Goal: Task Accomplishment & Management: Use online tool/utility

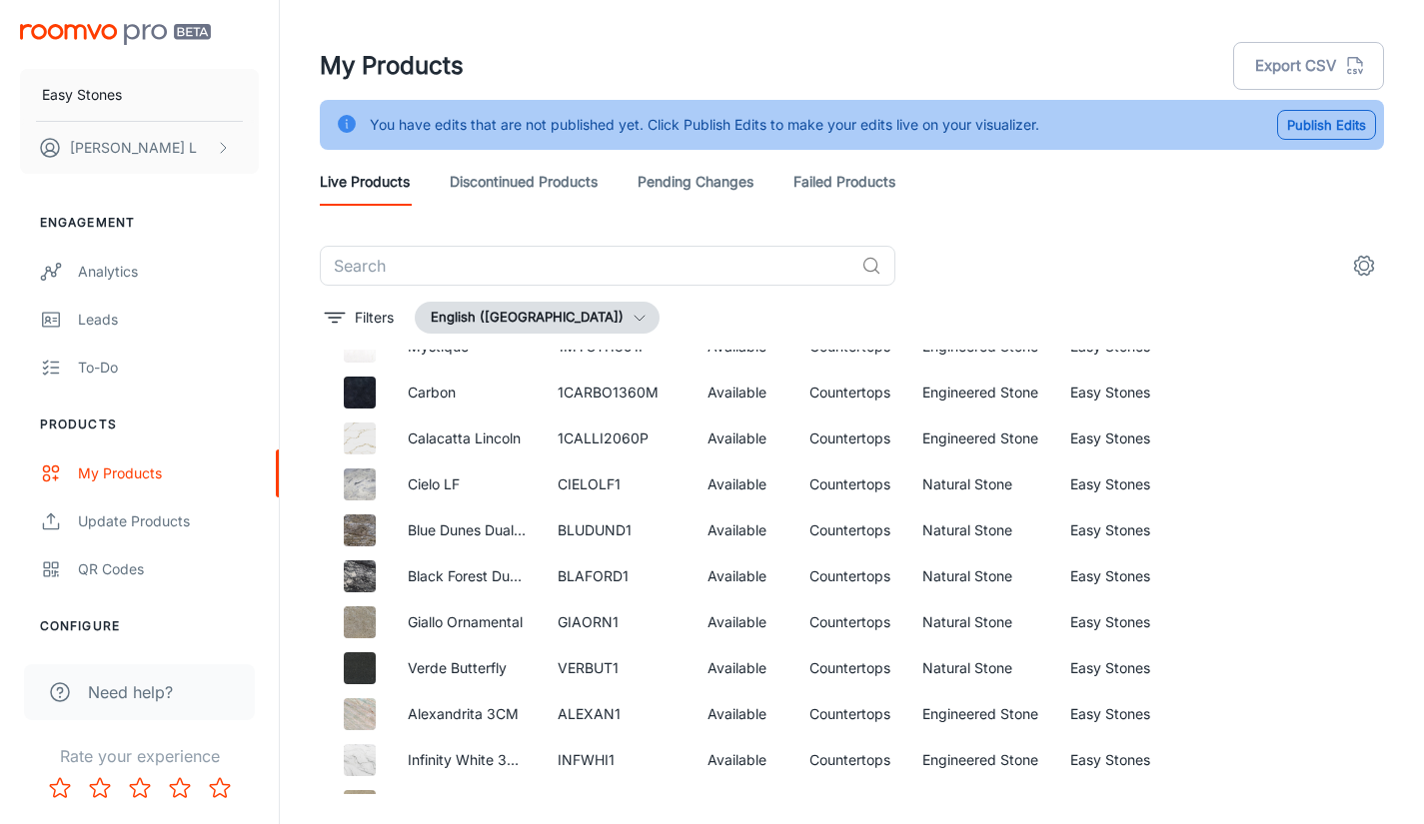
scroll to position [3997, 0]
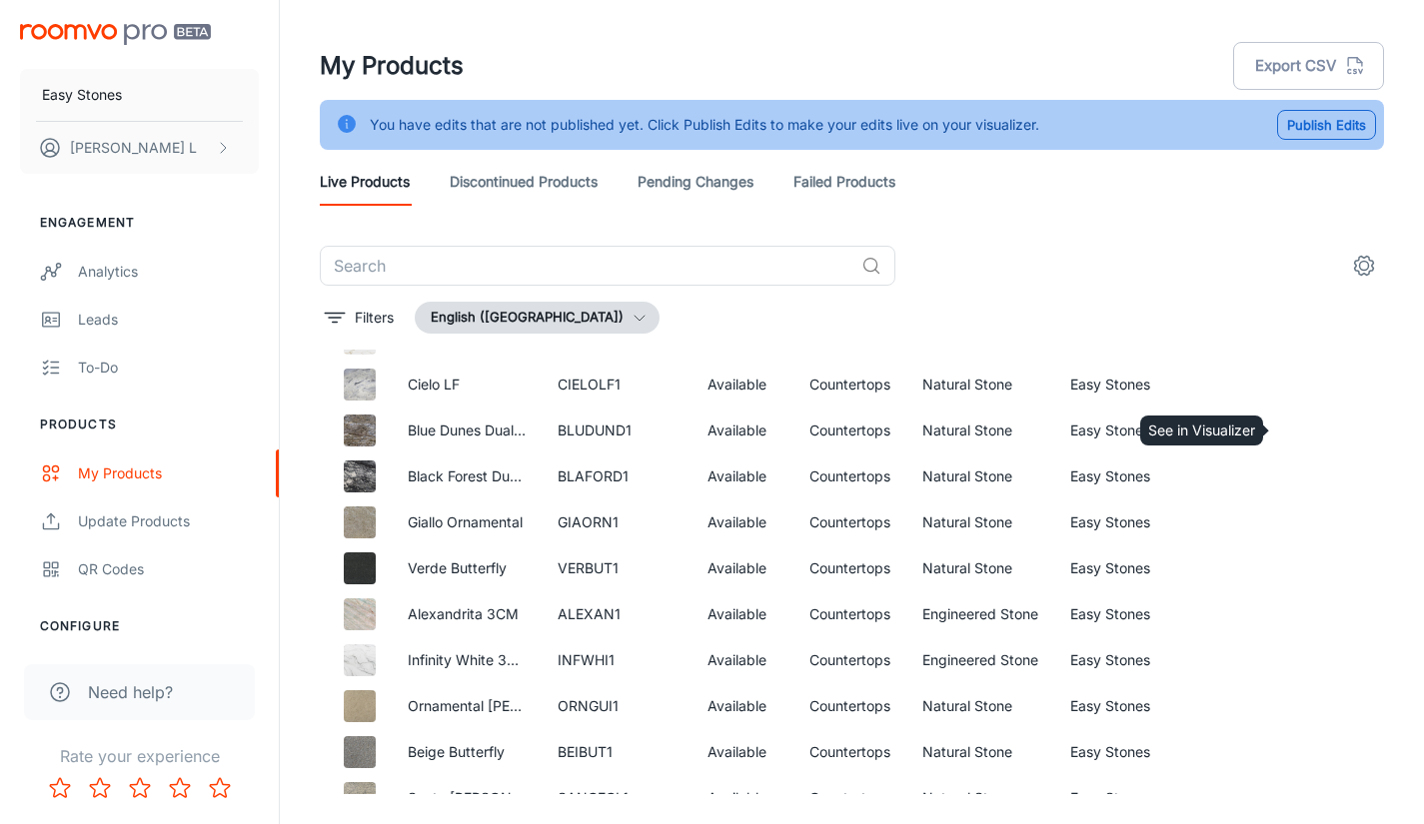
click at [1303, 438] on icon "See in Visualizer" at bounding box center [1309, 431] width 24 height 24
click at [739, 45] on div "My Products Export CSV" at bounding box center [852, 66] width 1064 height 52
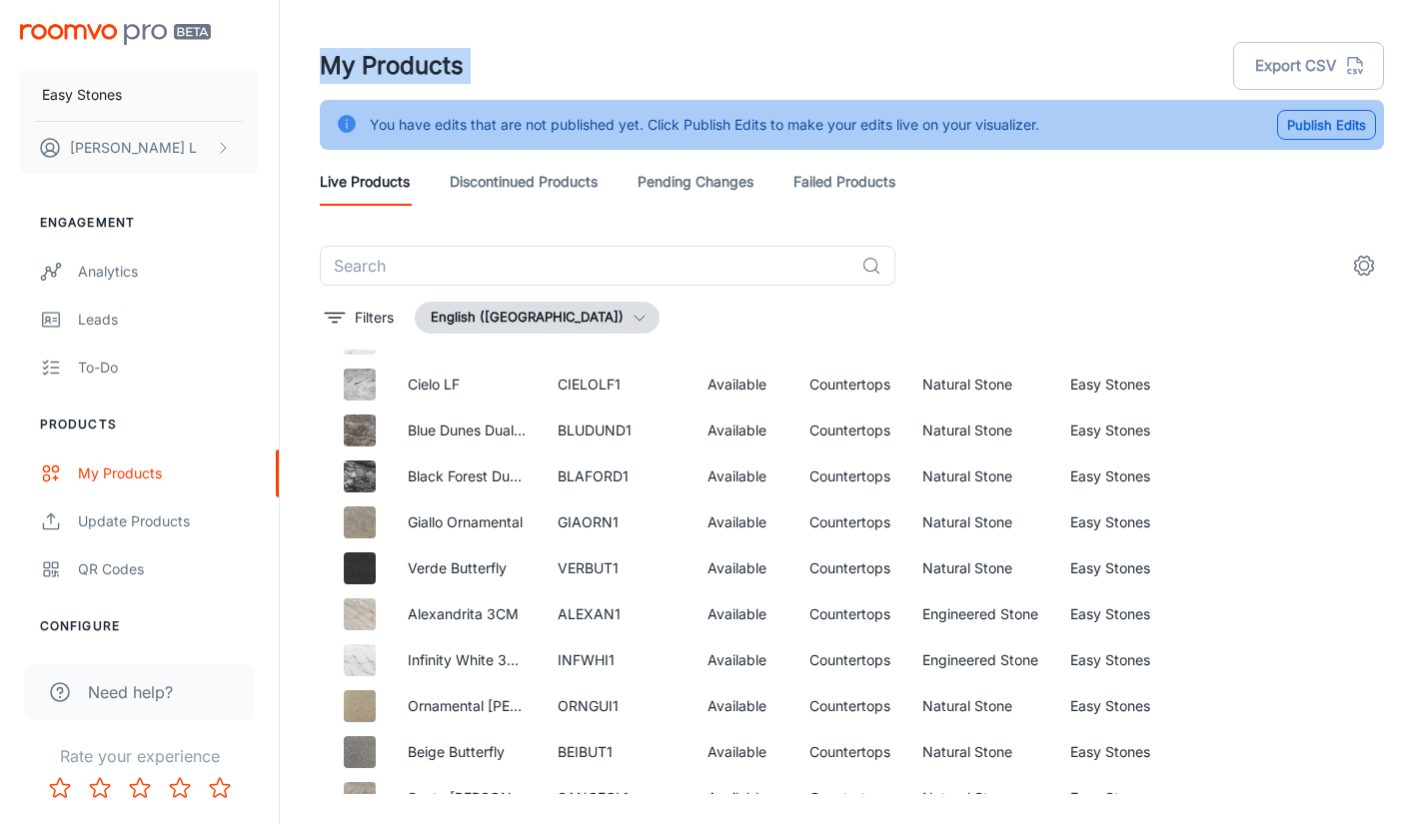
click at [739, 45] on div "My Products Export CSV" at bounding box center [852, 66] width 1064 height 52
click at [595, 47] on div "My Products Export CSV" at bounding box center [852, 66] width 1064 height 52
click at [1297, 474] on icon "See in Visualizer" at bounding box center [1309, 477] width 24 height 24
click at [1297, 522] on icon "See in Visualizer" at bounding box center [1309, 523] width 24 height 24
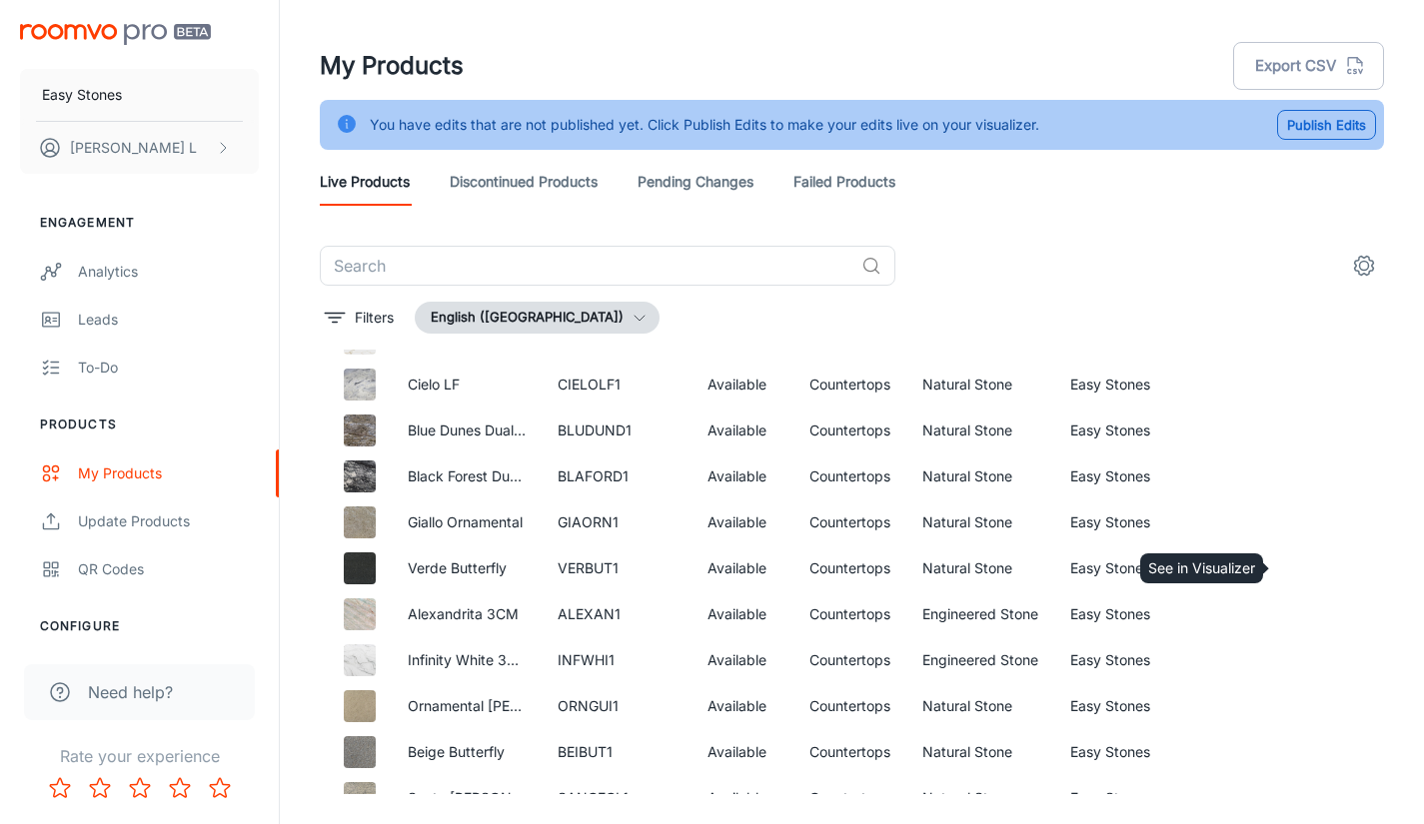
click at [1297, 569] on icon "See in Visualizer" at bounding box center [1309, 569] width 24 height 24
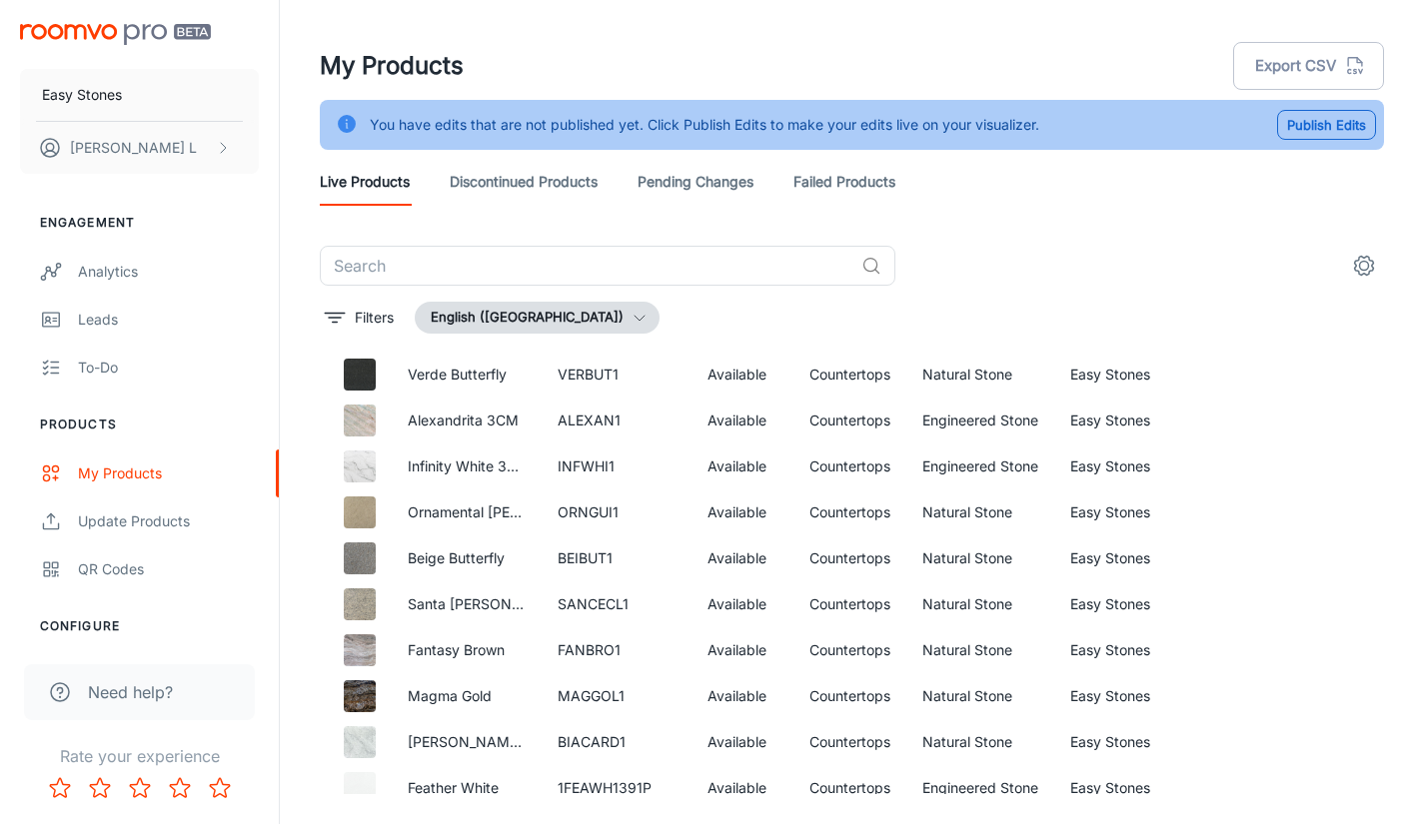
scroll to position [4197, 0]
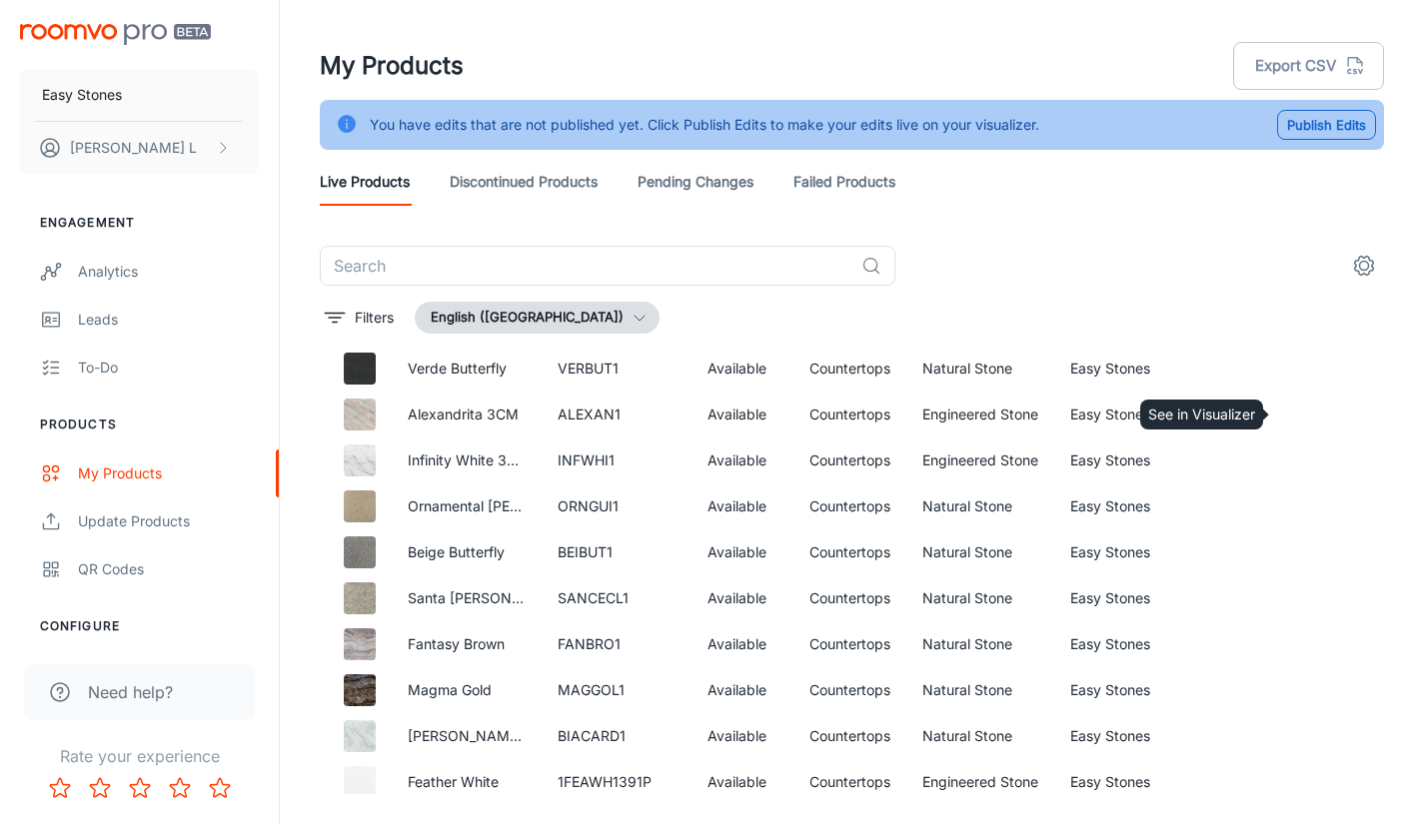
click at [1299, 420] on icon "See in Visualizer" at bounding box center [1309, 415] width 21 height 14
click at [1298, 458] on icon "See in Visualizer" at bounding box center [1309, 461] width 24 height 24
click at [1305, 509] on circle "See in Visualizer" at bounding box center [1309, 507] width 8 height 8
click at [1297, 552] on icon "See in Visualizer" at bounding box center [1309, 553] width 24 height 24
click at [1297, 545] on icon "See in Visualizer" at bounding box center [1309, 553] width 24 height 24
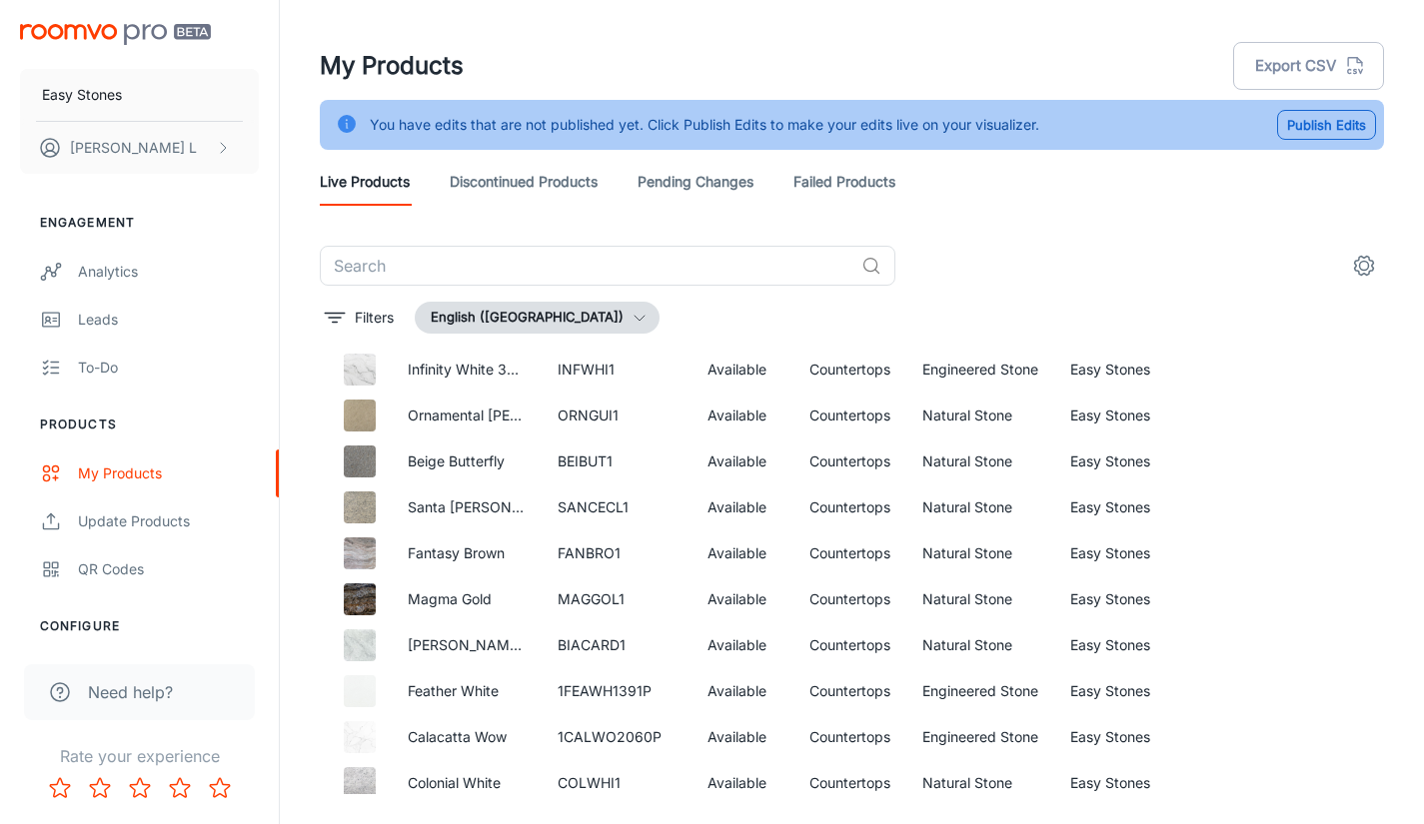
scroll to position [4297, 0]
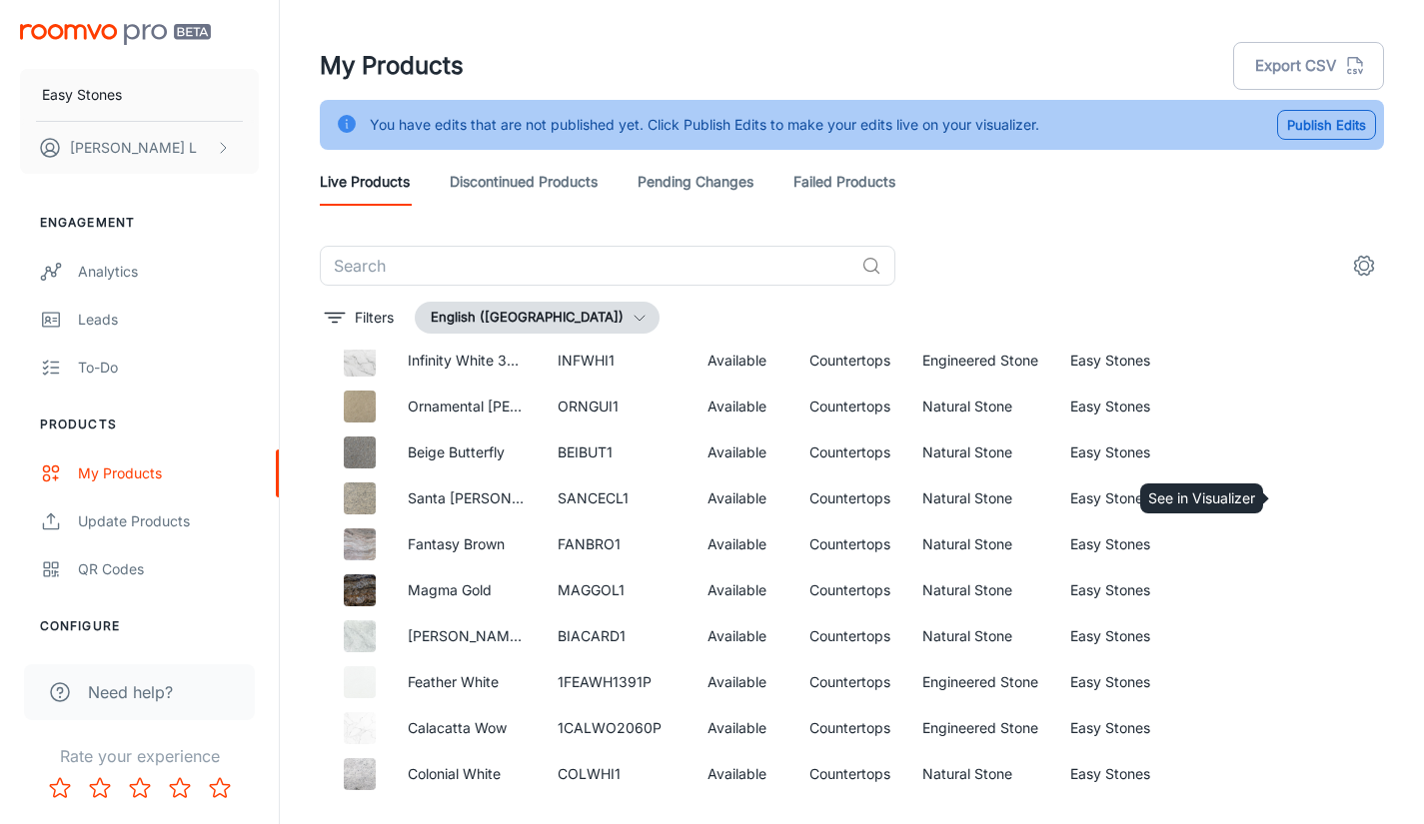
click at [1305, 496] on circle "See in Visualizer" at bounding box center [1309, 499] width 8 height 8
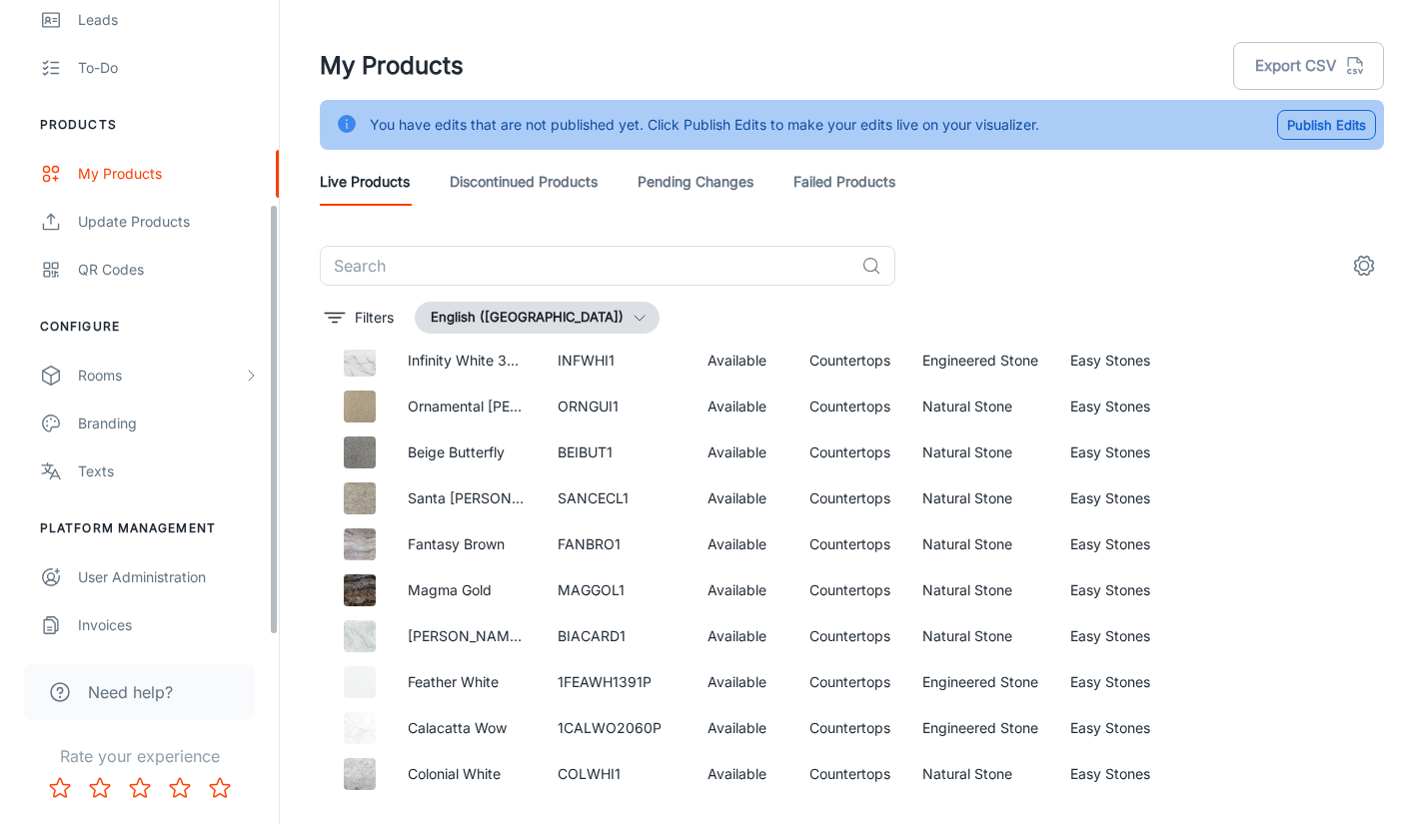
scroll to position [309, 0]
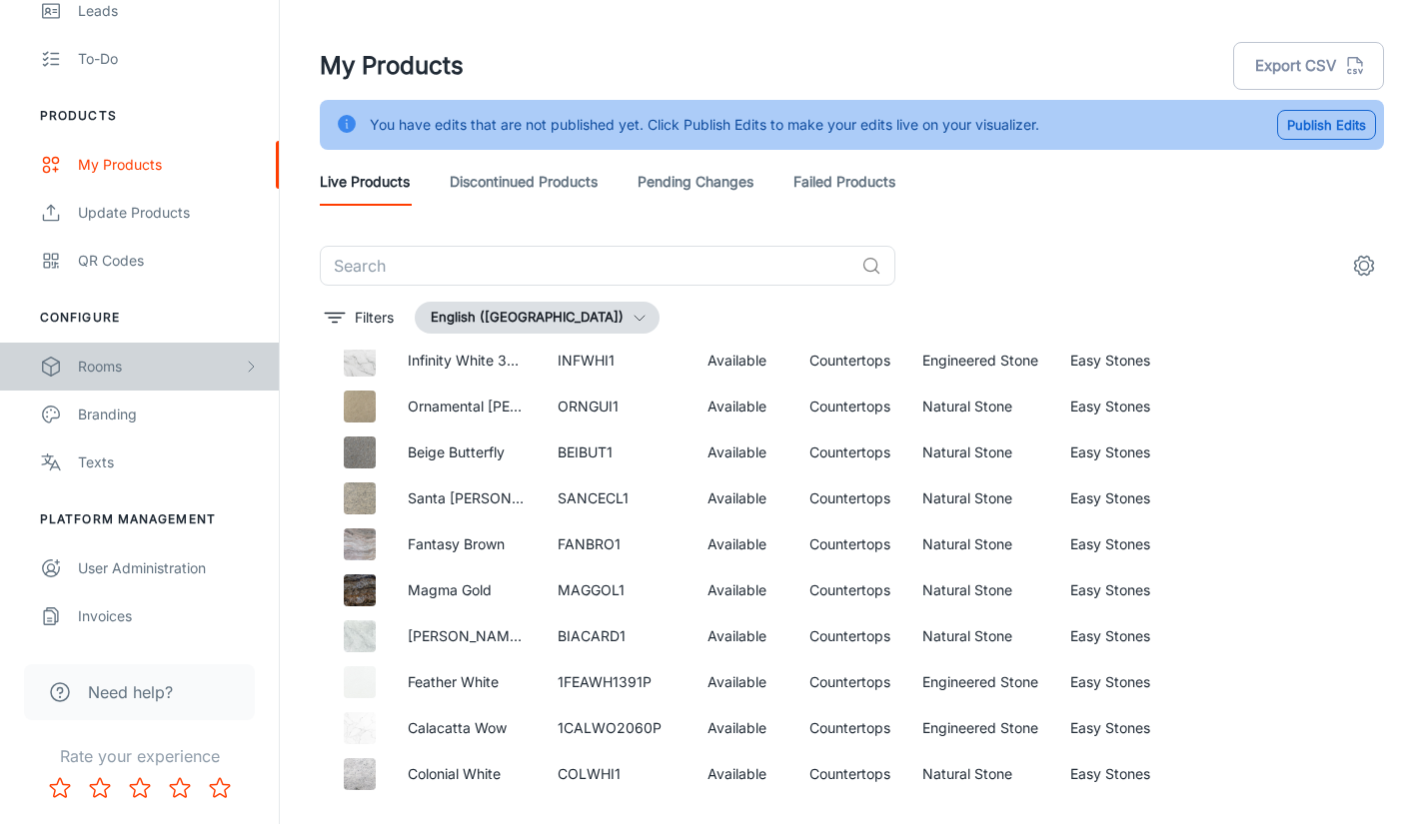
drag, startPoint x: 121, startPoint y: 367, endPoint x: 64, endPoint y: 368, distance: 57.0
click at [64, 368] on div "Rooms" at bounding box center [139, 367] width 279 height 48
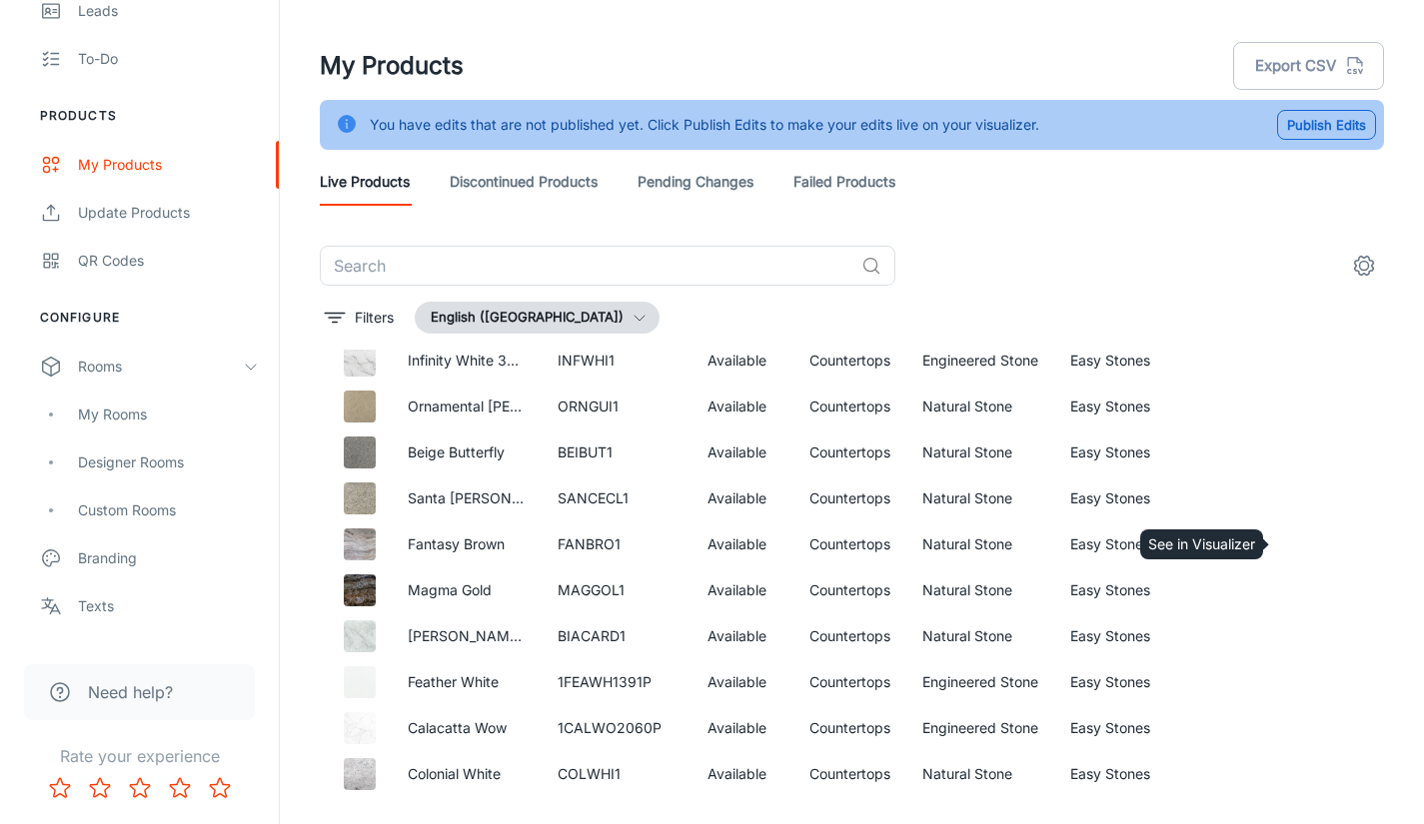
click at [1302, 539] on icon "See in Visualizer" at bounding box center [1309, 545] width 24 height 24
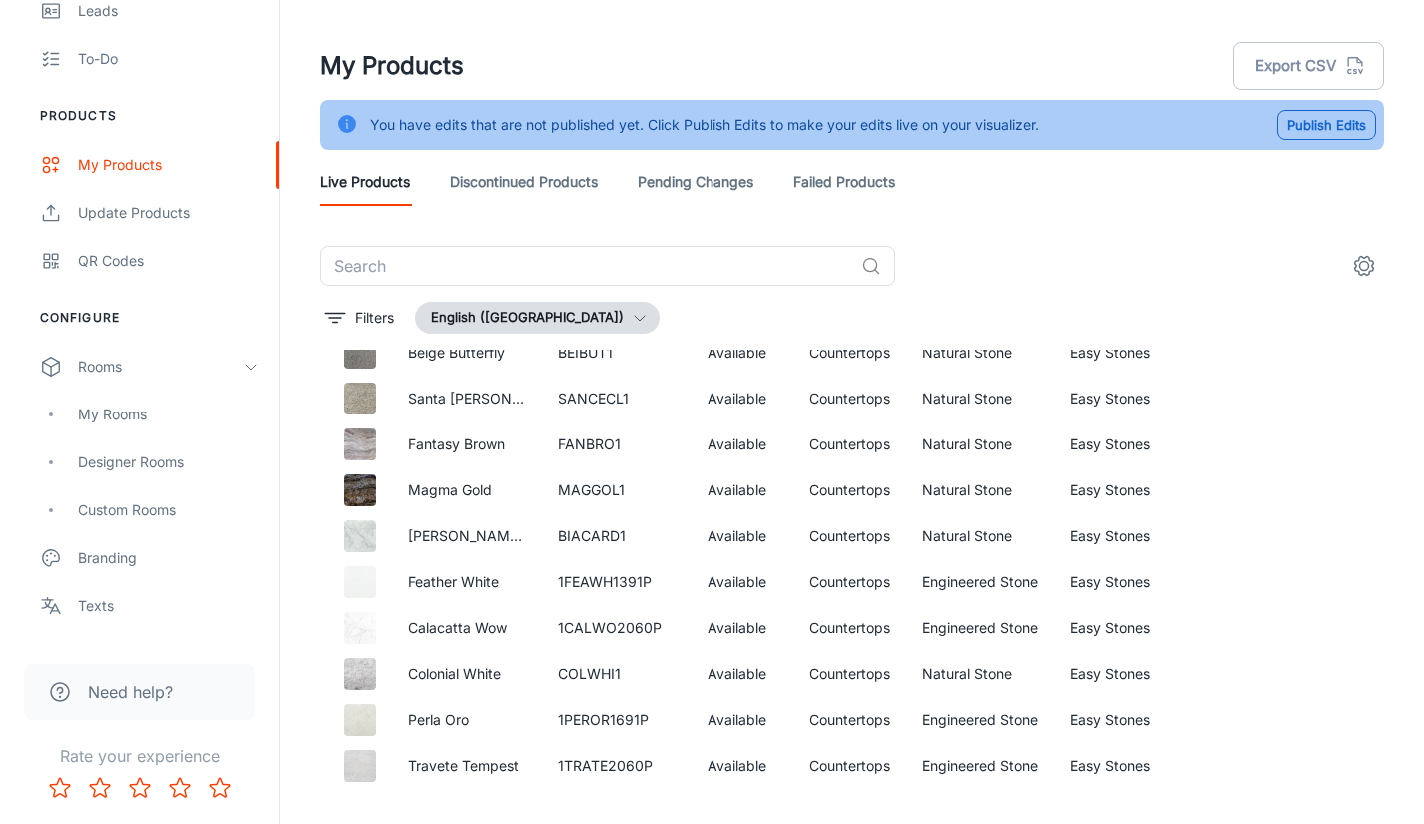
scroll to position [4497, 0]
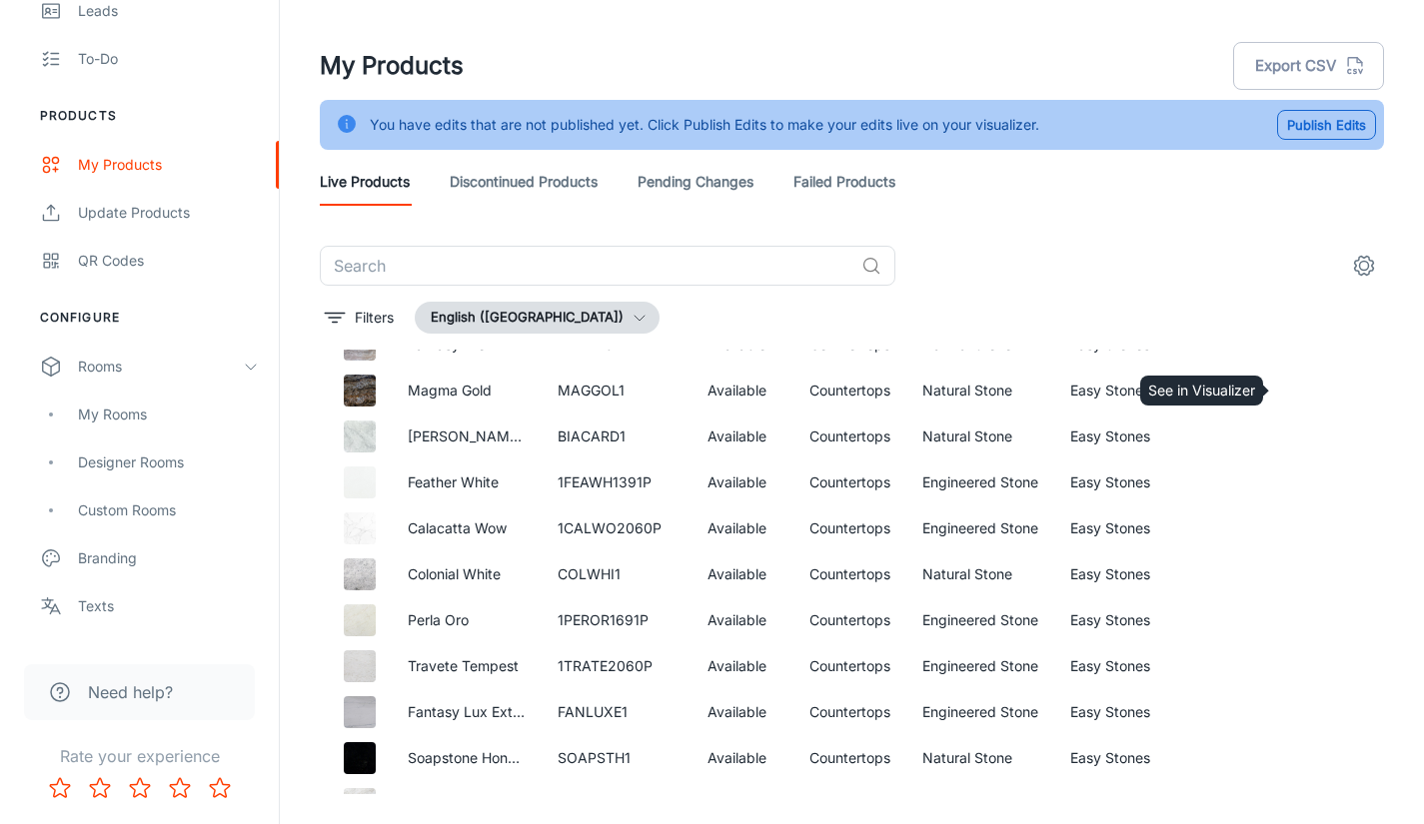
click at [1297, 389] on icon "See in Visualizer" at bounding box center [1309, 391] width 24 height 24
click at [1297, 427] on icon "See in Visualizer" at bounding box center [1309, 437] width 24 height 24
click at [1297, 483] on icon "See in Visualizer" at bounding box center [1309, 483] width 24 height 24
click at [1297, 523] on icon "See in Visualizer" at bounding box center [1309, 529] width 24 height 24
click at [1305, 576] on circle "See in Visualizer" at bounding box center [1309, 575] width 8 height 8
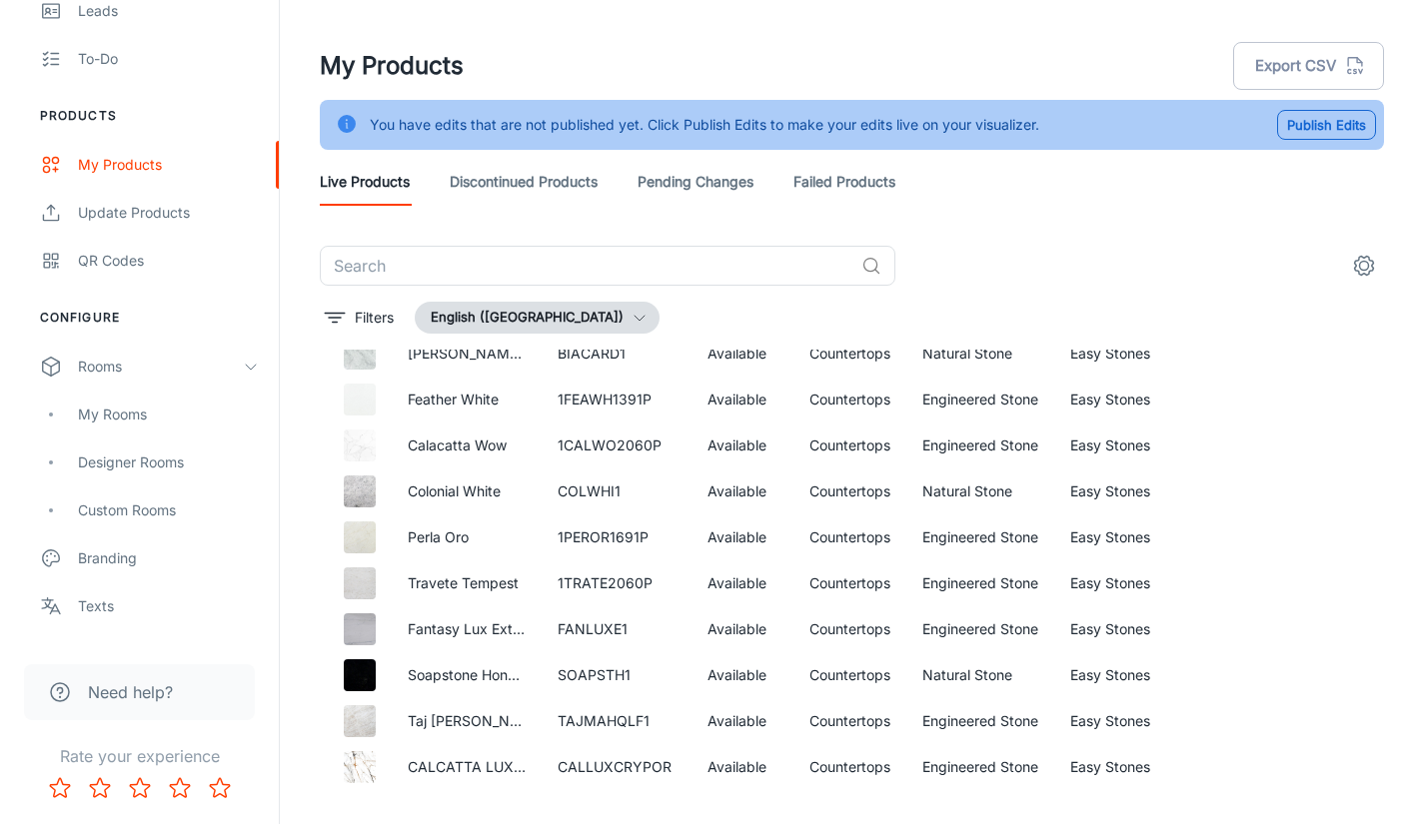
scroll to position [4597, 0]
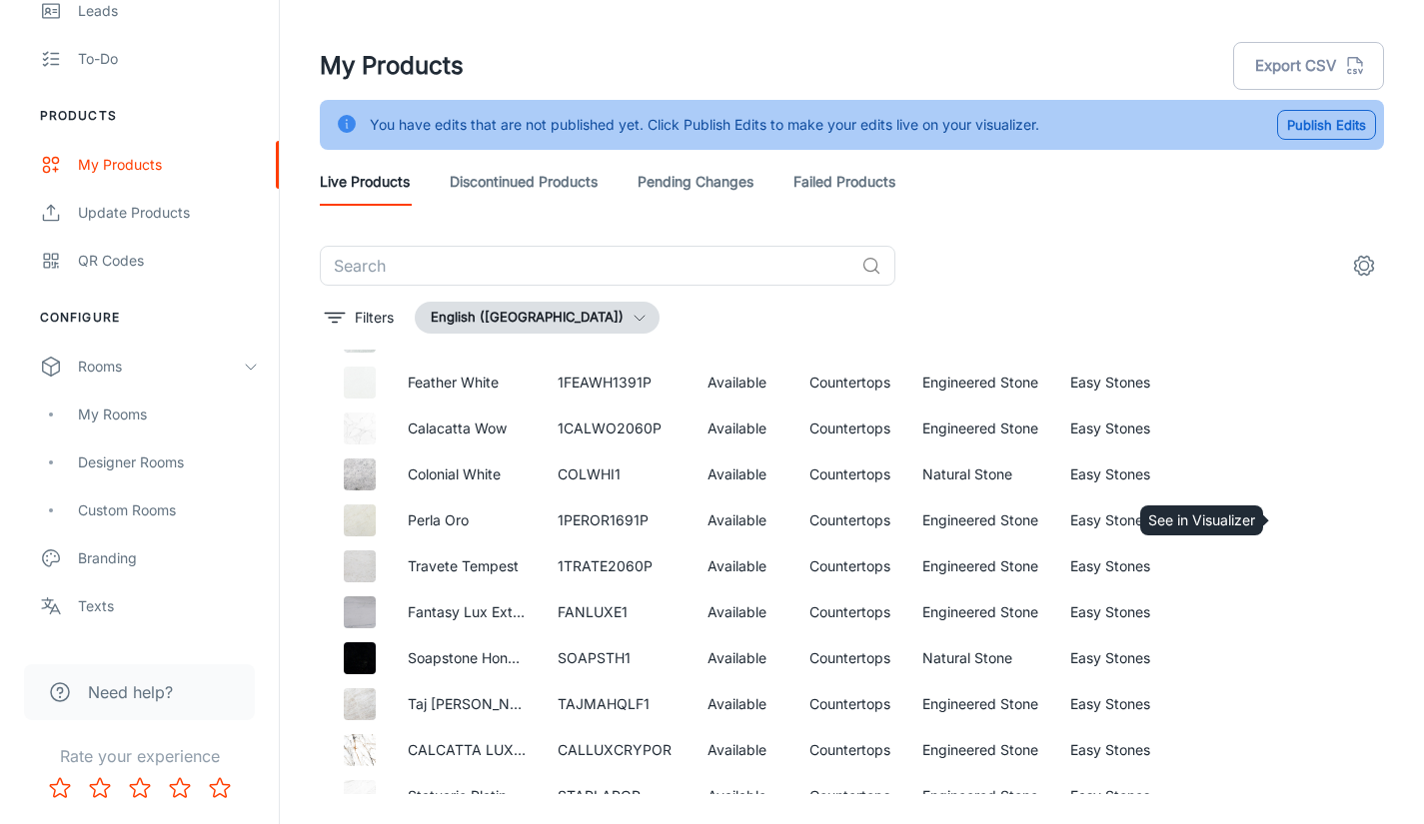
click at [1300, 526] on icon "See in Visualizer" at bounding box center [1309, 521] width 21 height 14
click at [1297, 565] on icon "See in Visualizer" at bounding box center [1309, 567] width 24 height 24
click at [1297, 572] on icon "See in Visualizer" at bounding box center [1309, 567] width 24 height 24
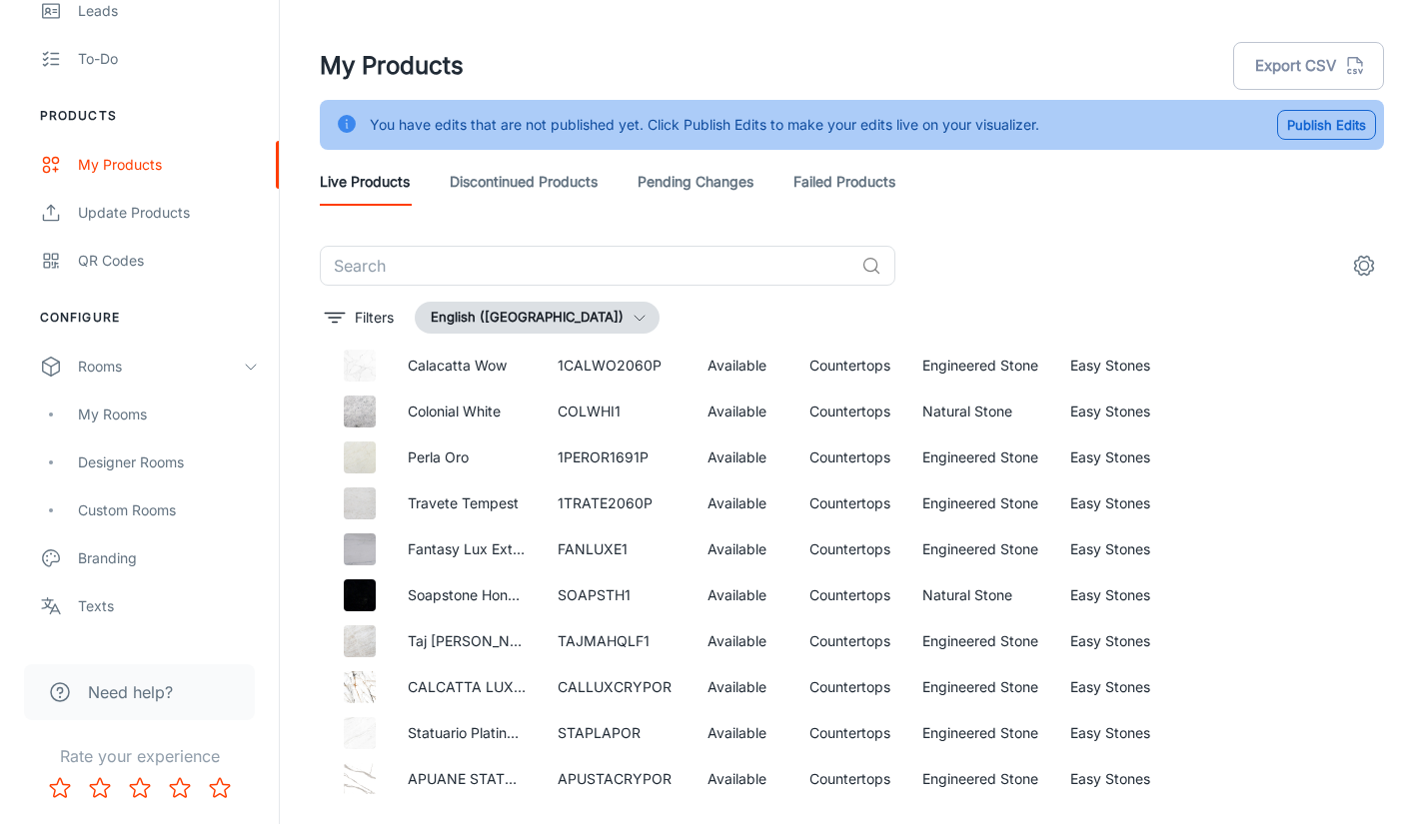
scroll to position [4697, 0]
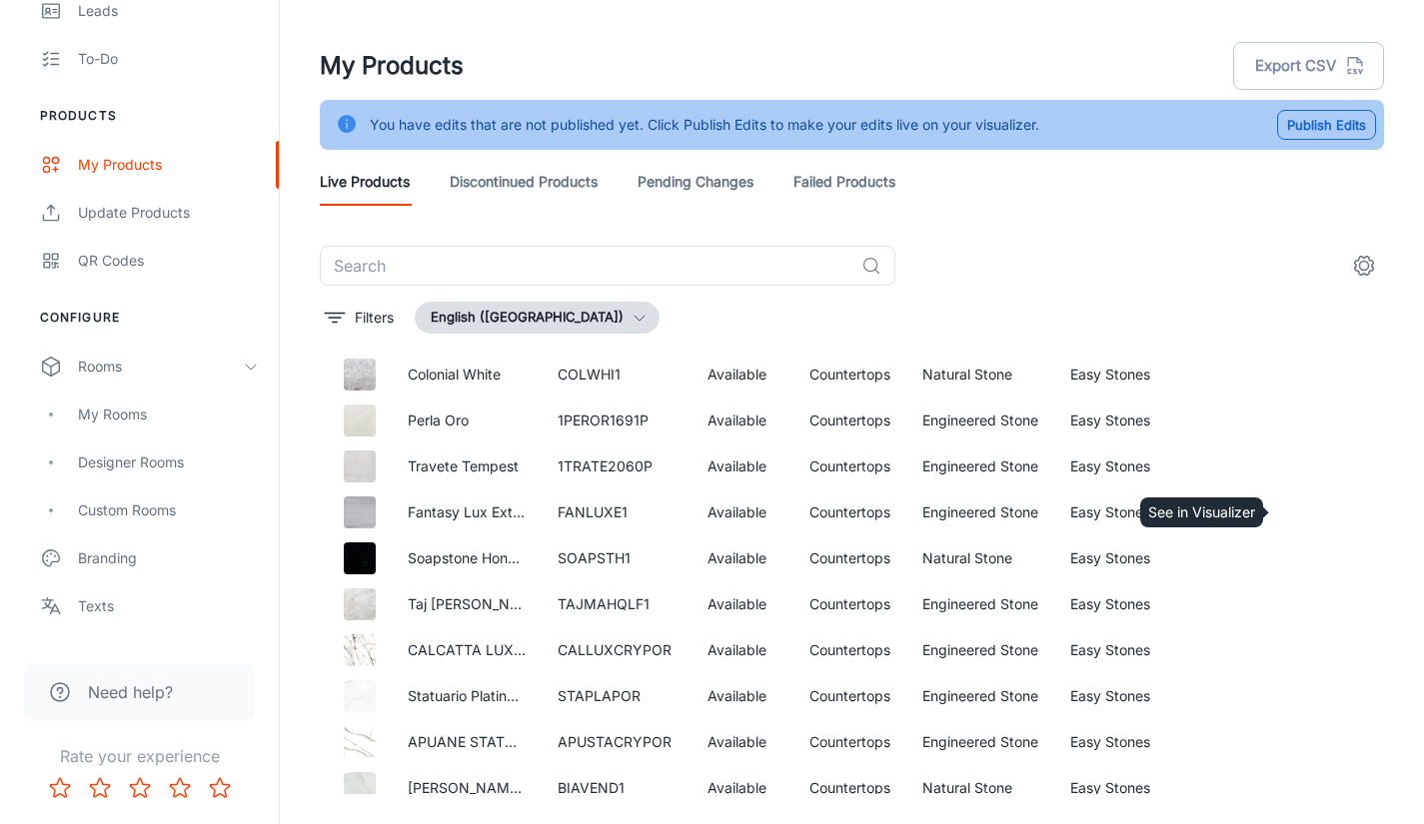
click at [1297, 501] on icon "See in Visualizer" at bounding box center [1309, 513] width 24 height 24
click at [1297, 556] on icon "See in Visualizer" at bounding box center [1309, 559] width 24 height 24
click at [1299, 598] on icon "See in Visualizer" at bounding box center [1309, 605] width 21 height 14
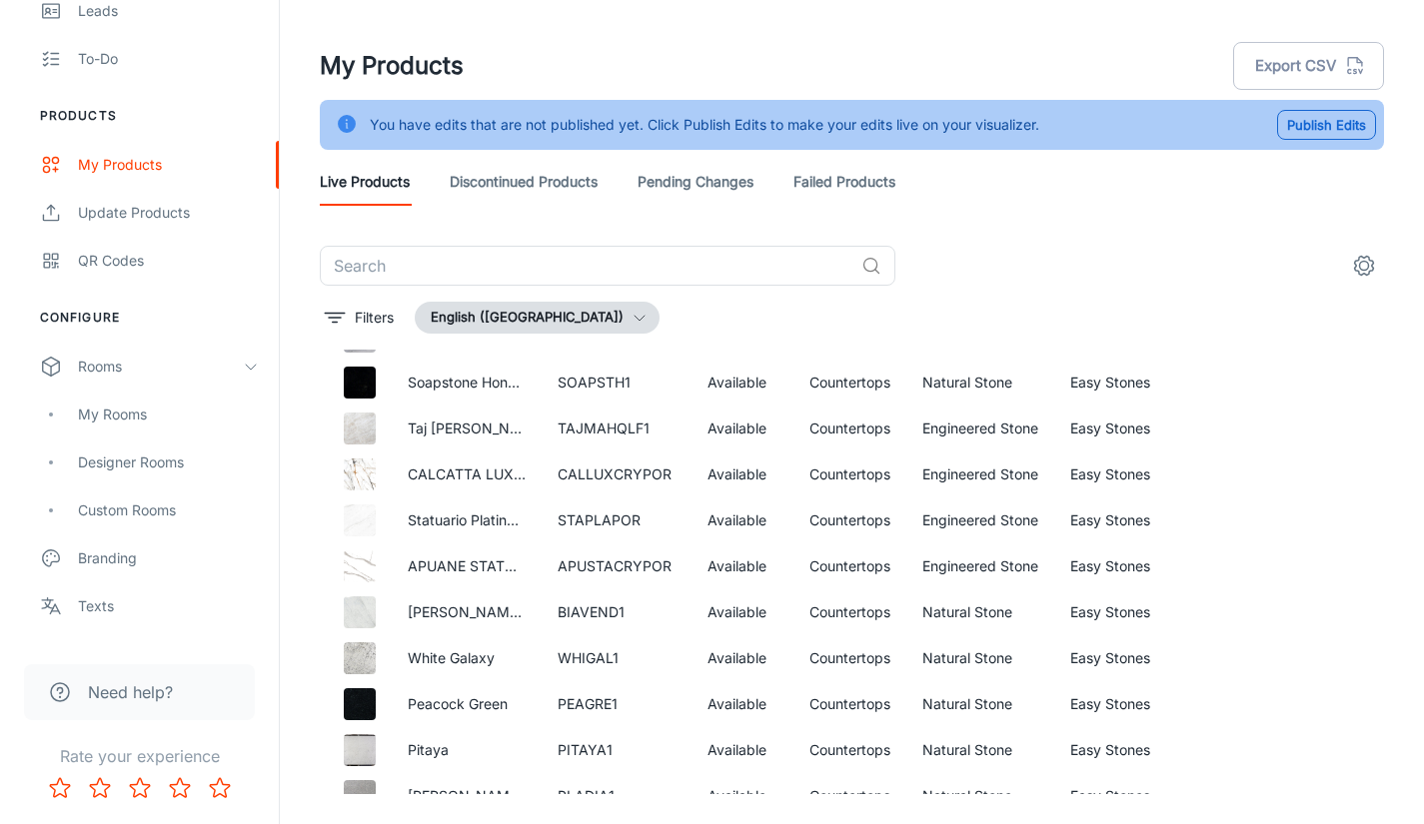
scroll to position [4897, 0]
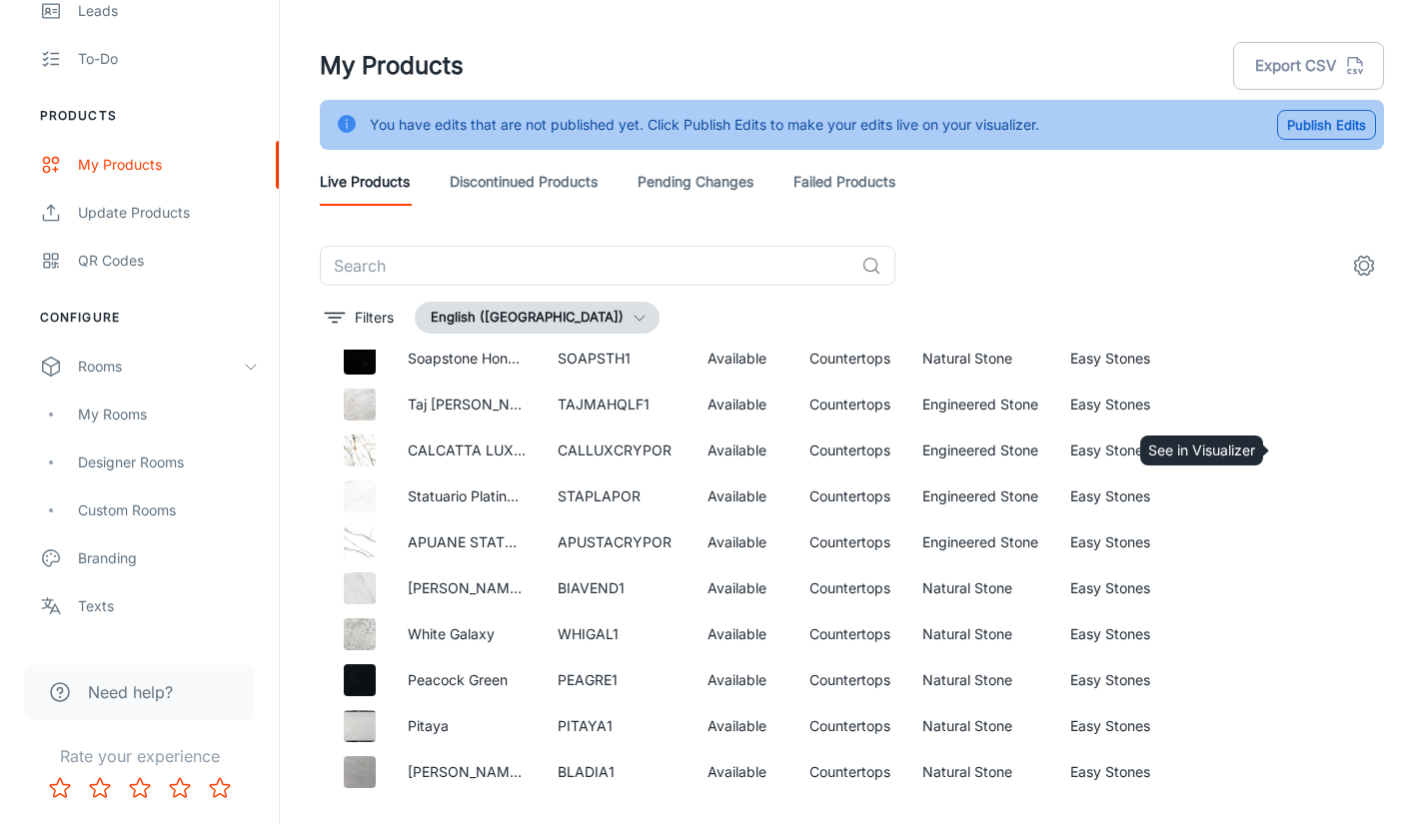
click at [1299, 447] on icon "See in Visualizer" at bounding box center [1309, 451] width 24 height 24
click at [1297, 498] on icon "See in Visualizer" at bounding box center [1309, 497] width 24 height 24
click at [1297, 549] on icon "See in Visualizer" at bounding box center [1309, 543] width 24 height 24
click at [1297, 590] on icon "See in Visualizer" at bounding box center [1309, 589] width 24 height 24
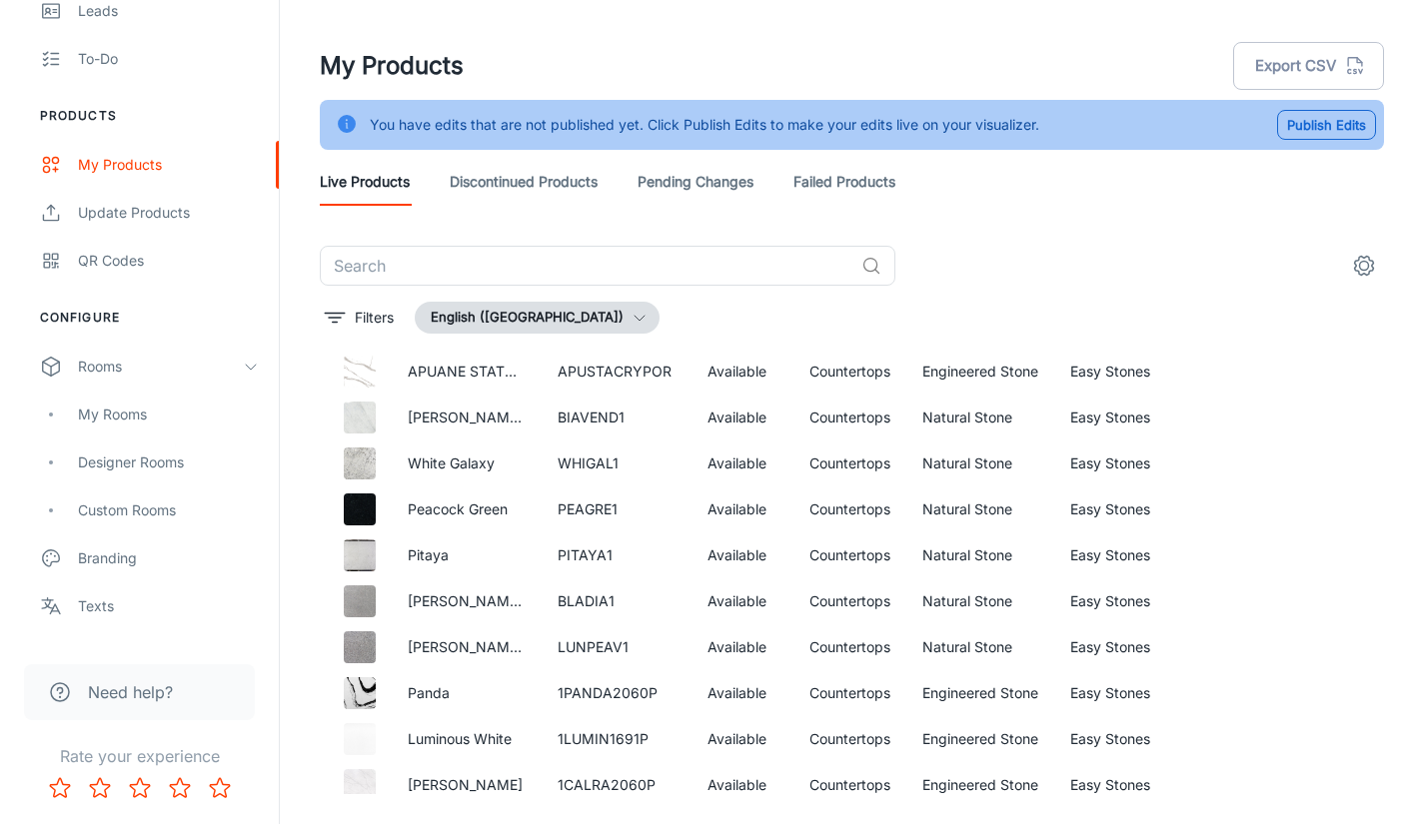
scroll to position [5097, 0]
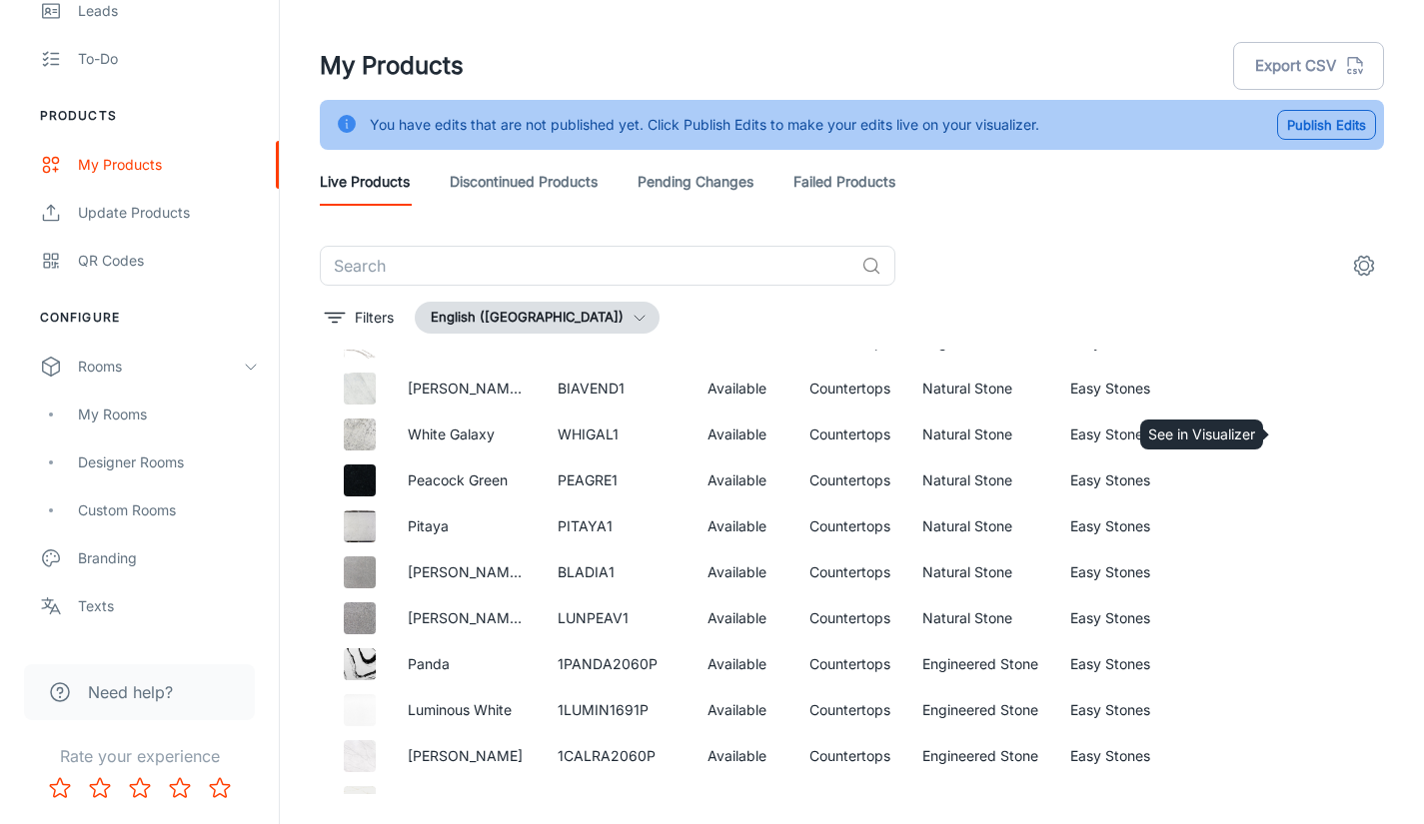
click at [1302, 443] on icon "See in Visualizer" at bounding box center [1309, 435] width 24 height 24
click at [1305, 477] on circle "See in Visualizer" at bounding box center [1309, 481] width 8 height 8
click at [1297, 529] on icon "See in Visualizer" at bounding box center [1309, 527] width 24 height 24
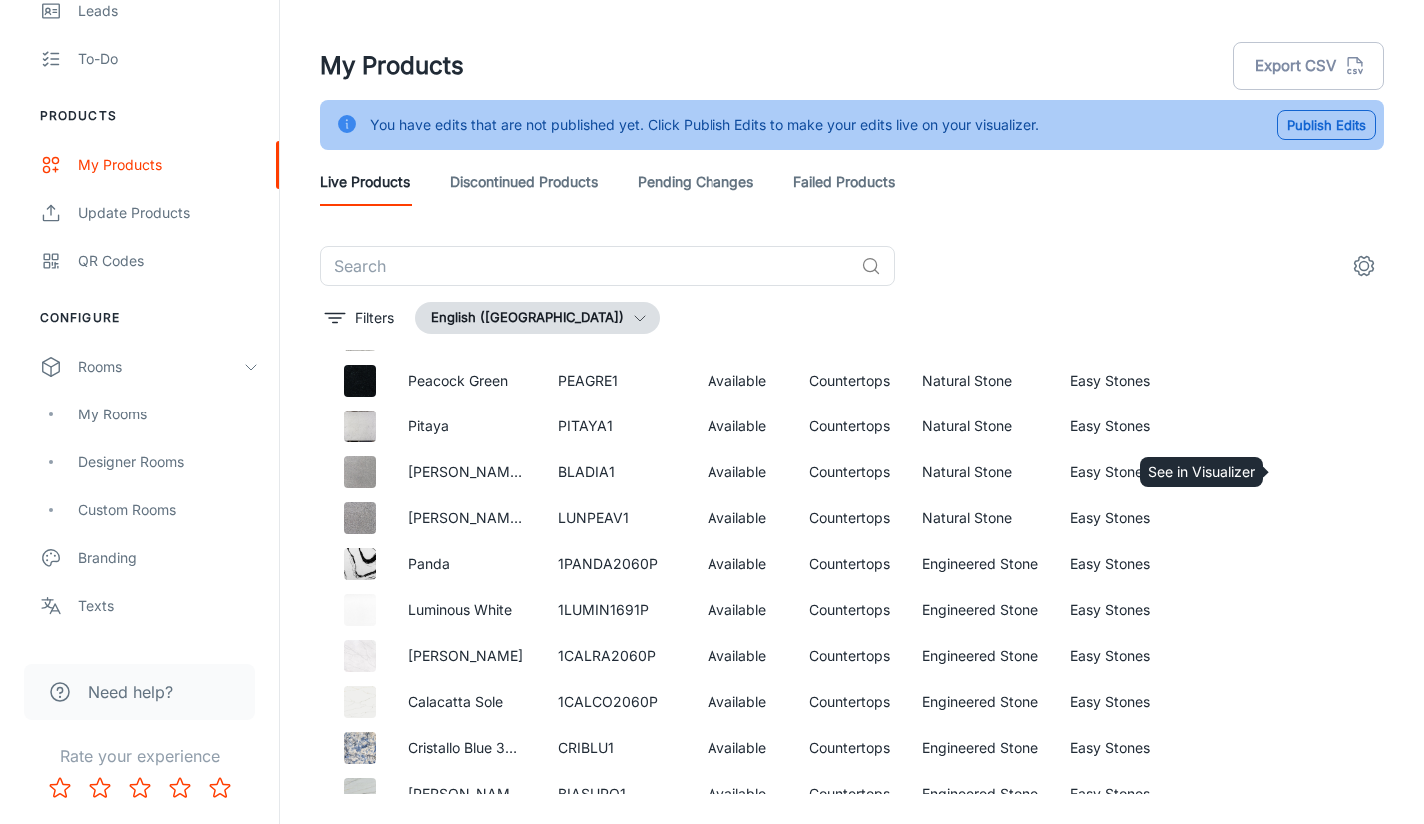
click at [1305, 470] on circle "See in Visualizer" at bounding box center [1309, 473] width 8 height 8
click at [1299, 524] on icon "See in Visualizer" at bounding box center [1309, 519] width 21 height 14
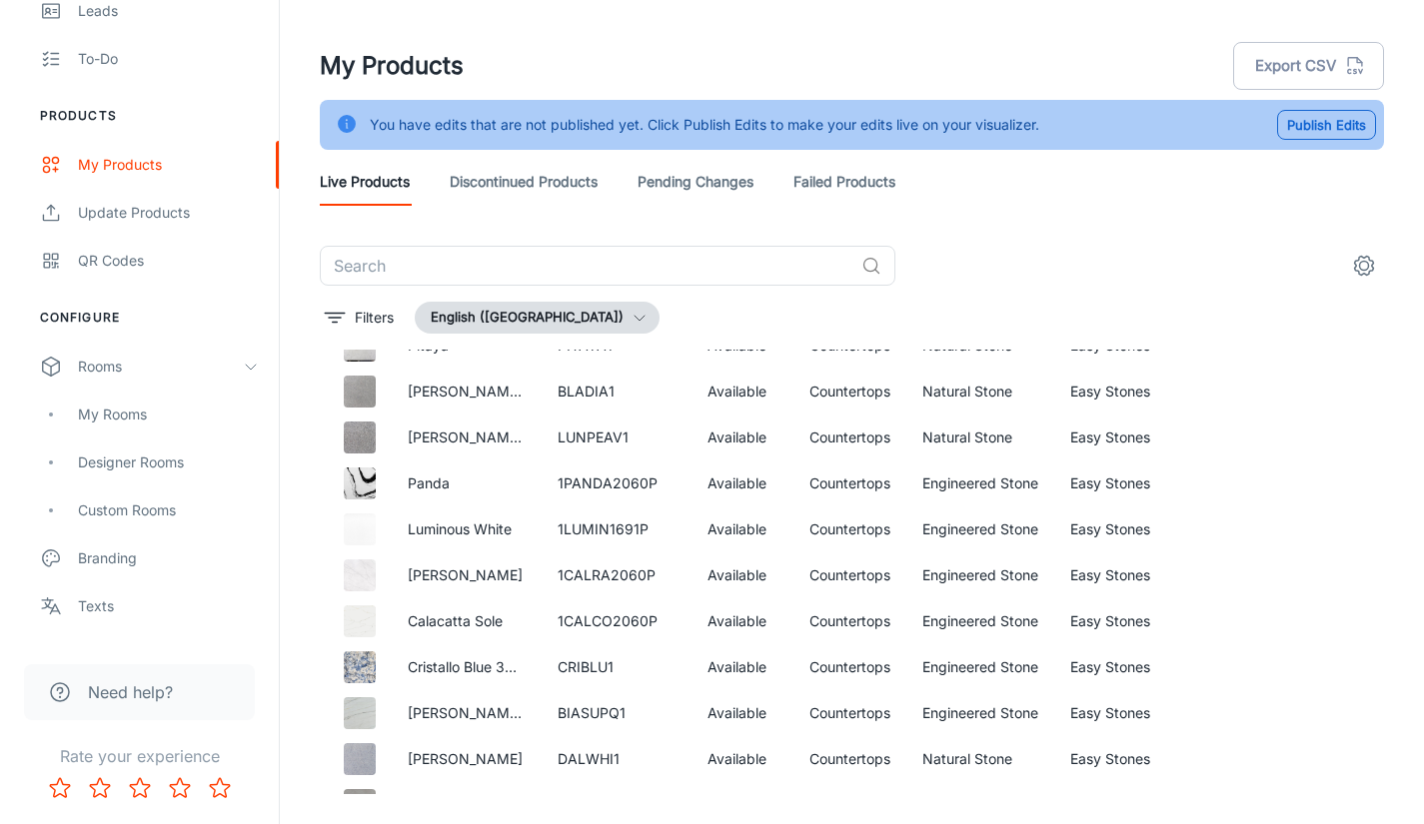
scroll to position [5296, 0]
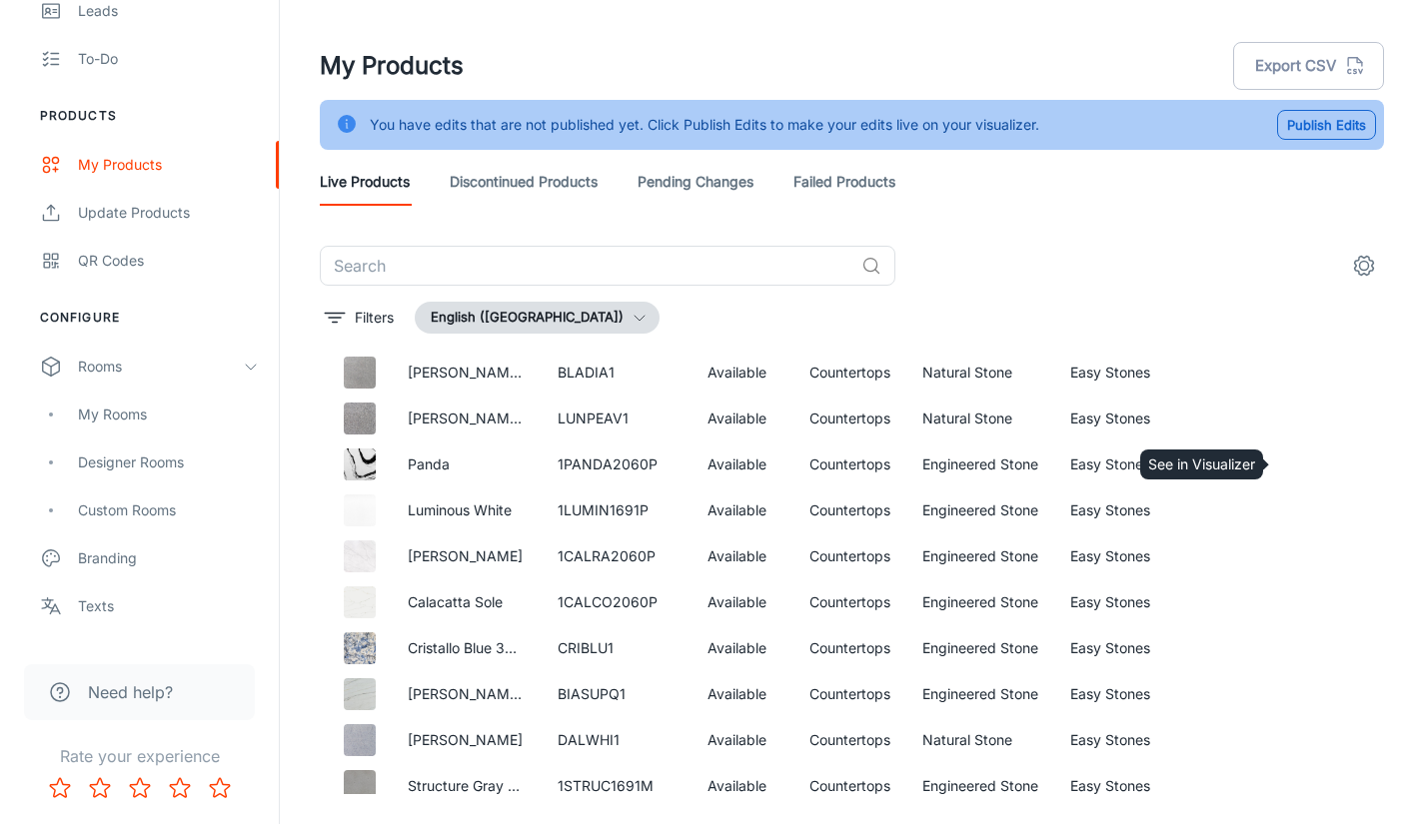
click at [1297, 461] on icon "See in Visualizer" at bounding box center [1309, 465] width 24 height 24
click at [1297, 502] on icon "See in Visualizer" at bounding box center [1309, 511] width 24 height 24
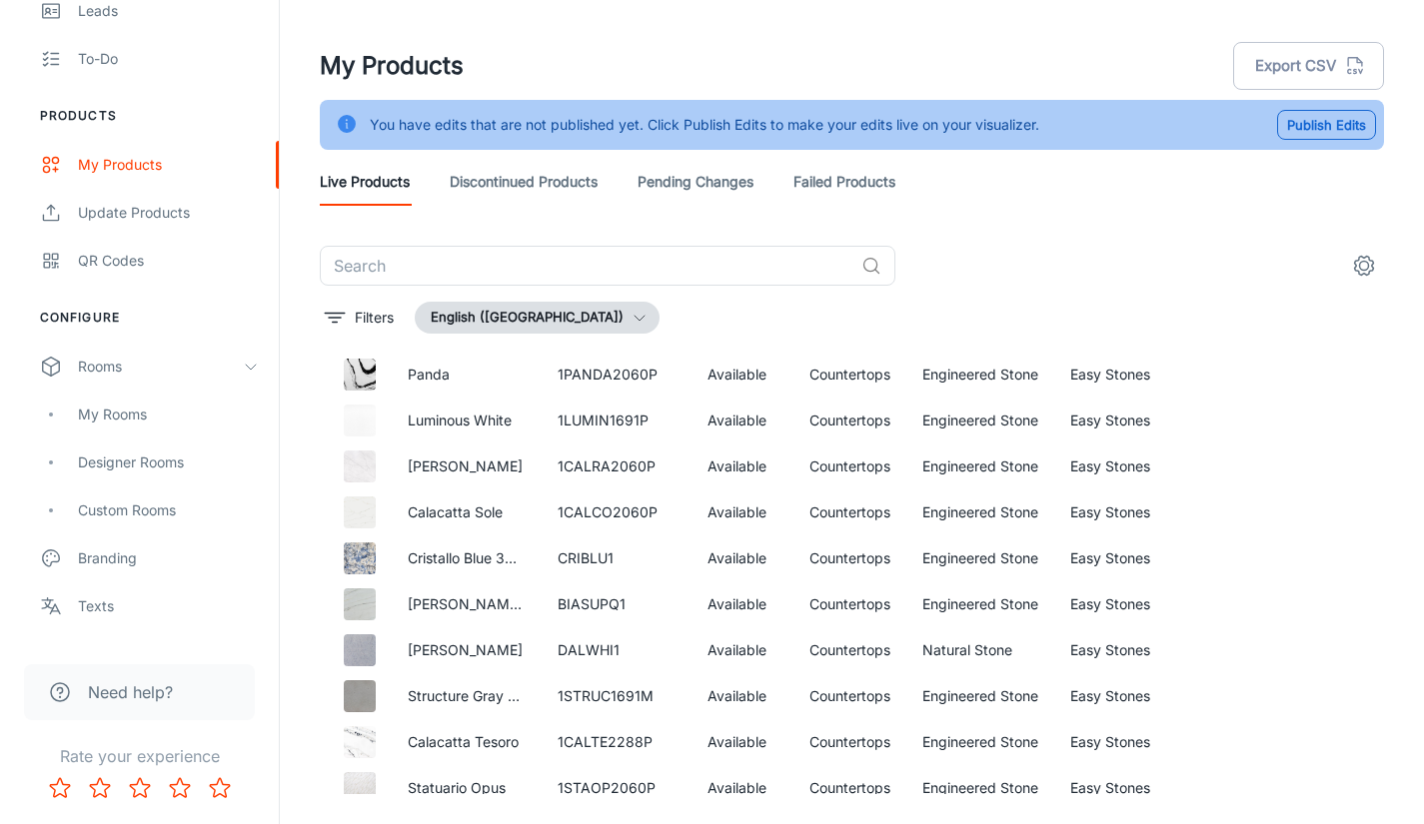
scroll to position [5396, 0]
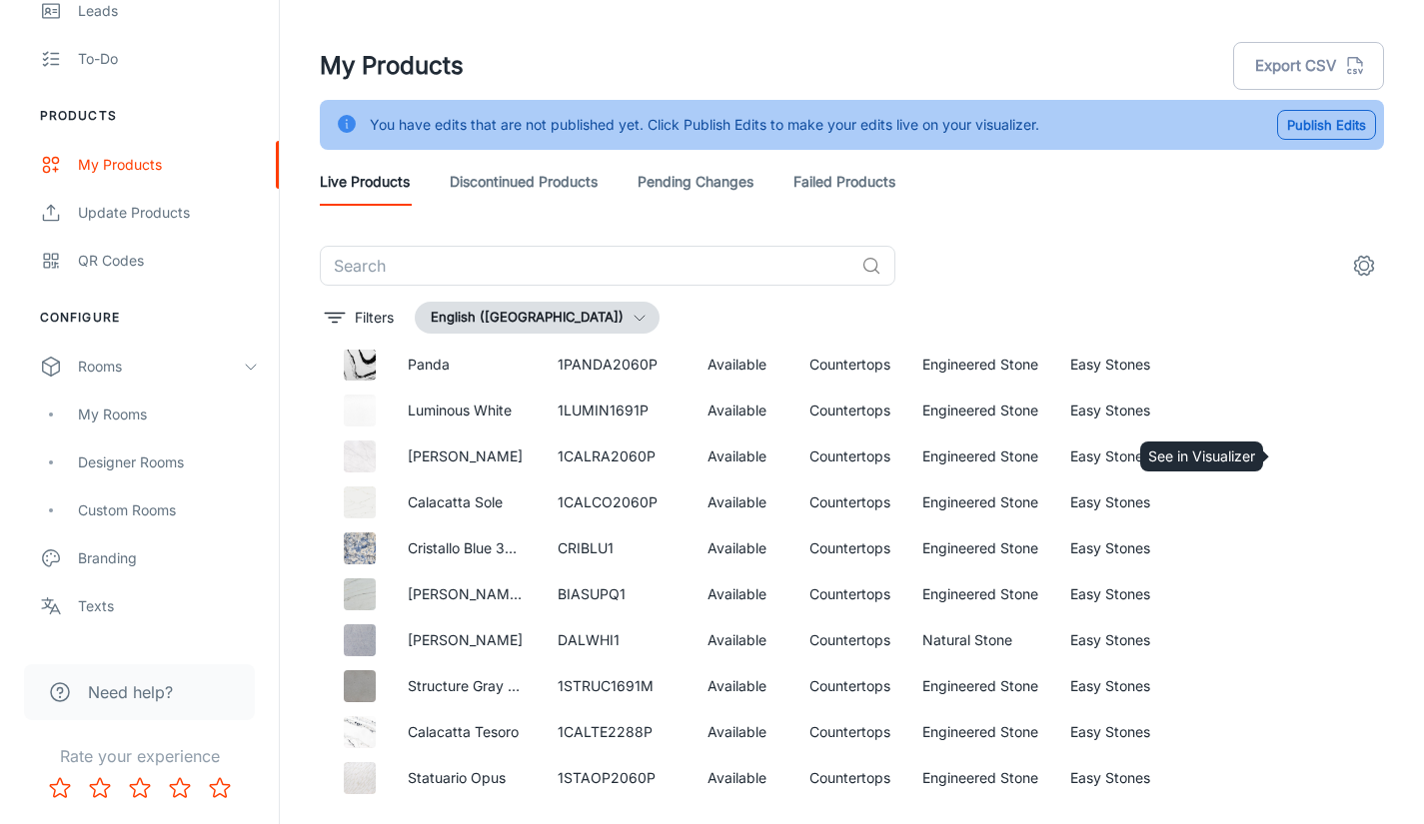
click at [1305, 454] on circle "See in Visualizer" at bounding box center [1309, 457] width 8 height 8
click at [1299, 509] on icon "See in Visualizer" at bounding box center [1309, 503] width 21 height 14
click at [1310, 550] on link "See in Visualizer" at bounding box center [1309, 549] width 34 height 34
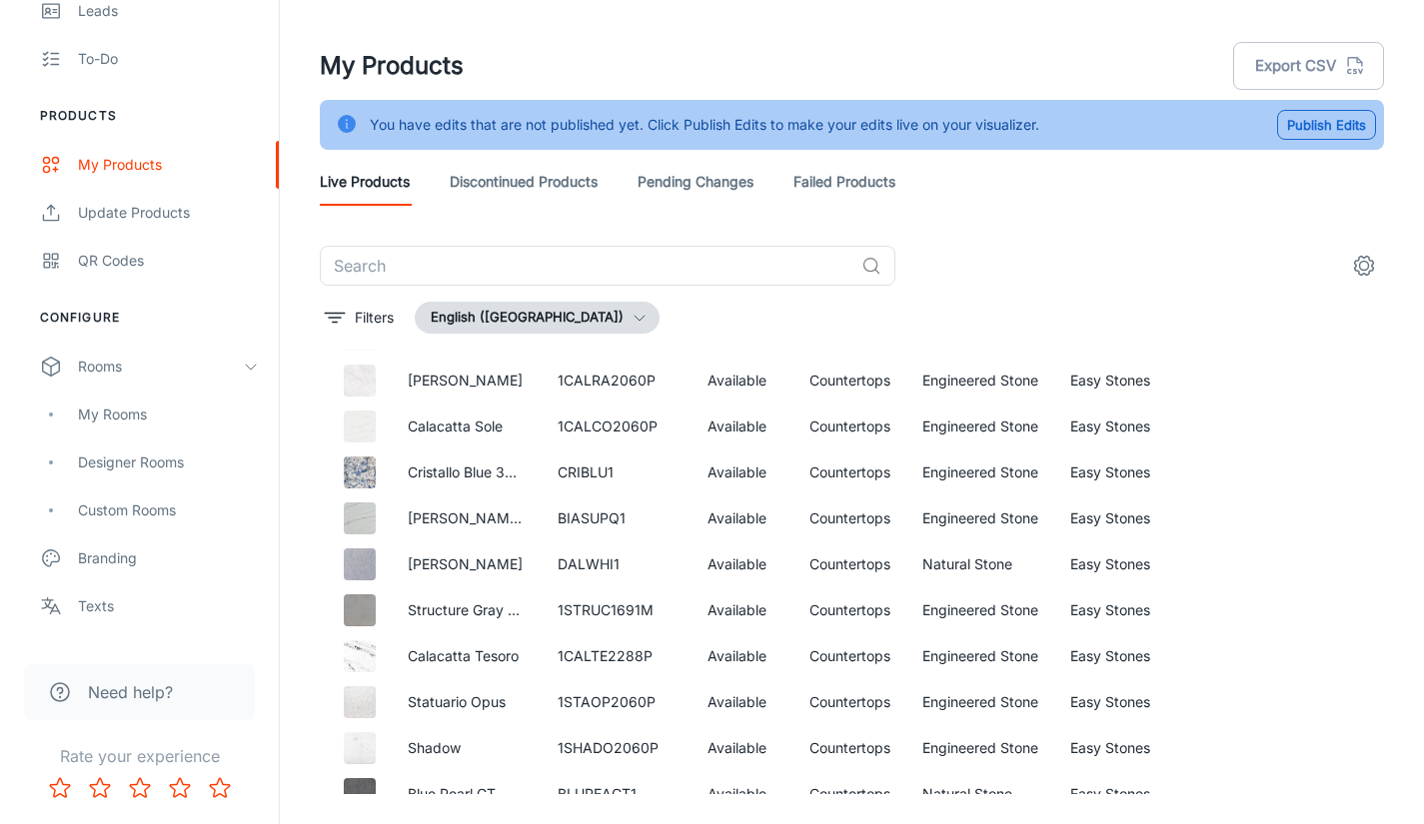
scroll to position [5496, 0]
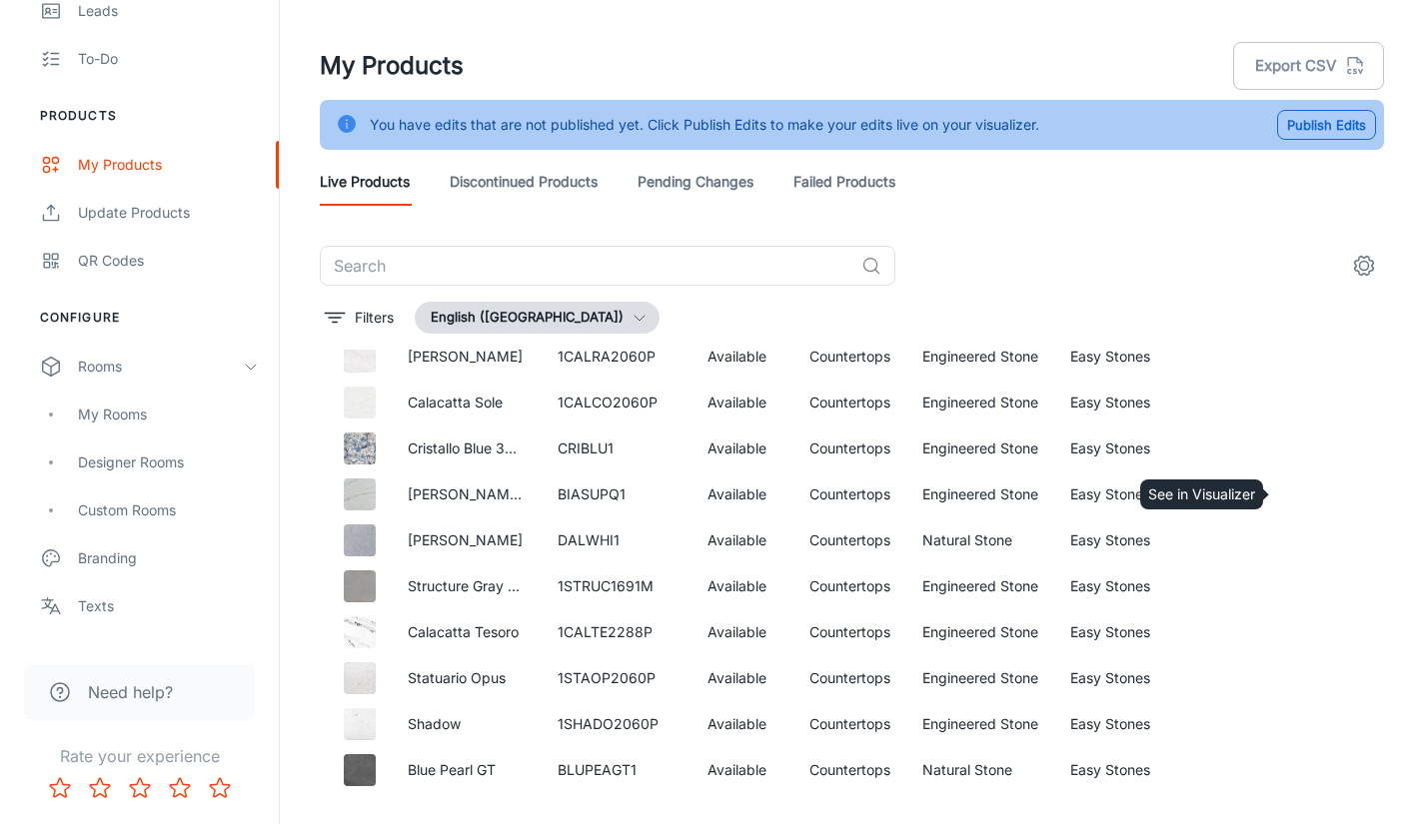
click at [1297, 494] on icon "See in Visualizer" at bounding box center [1309, 495] width 24 height 24
click at [1297, 546] on icon "See in Visualizer" at bounding box center [1309, 541] width 24 height 24
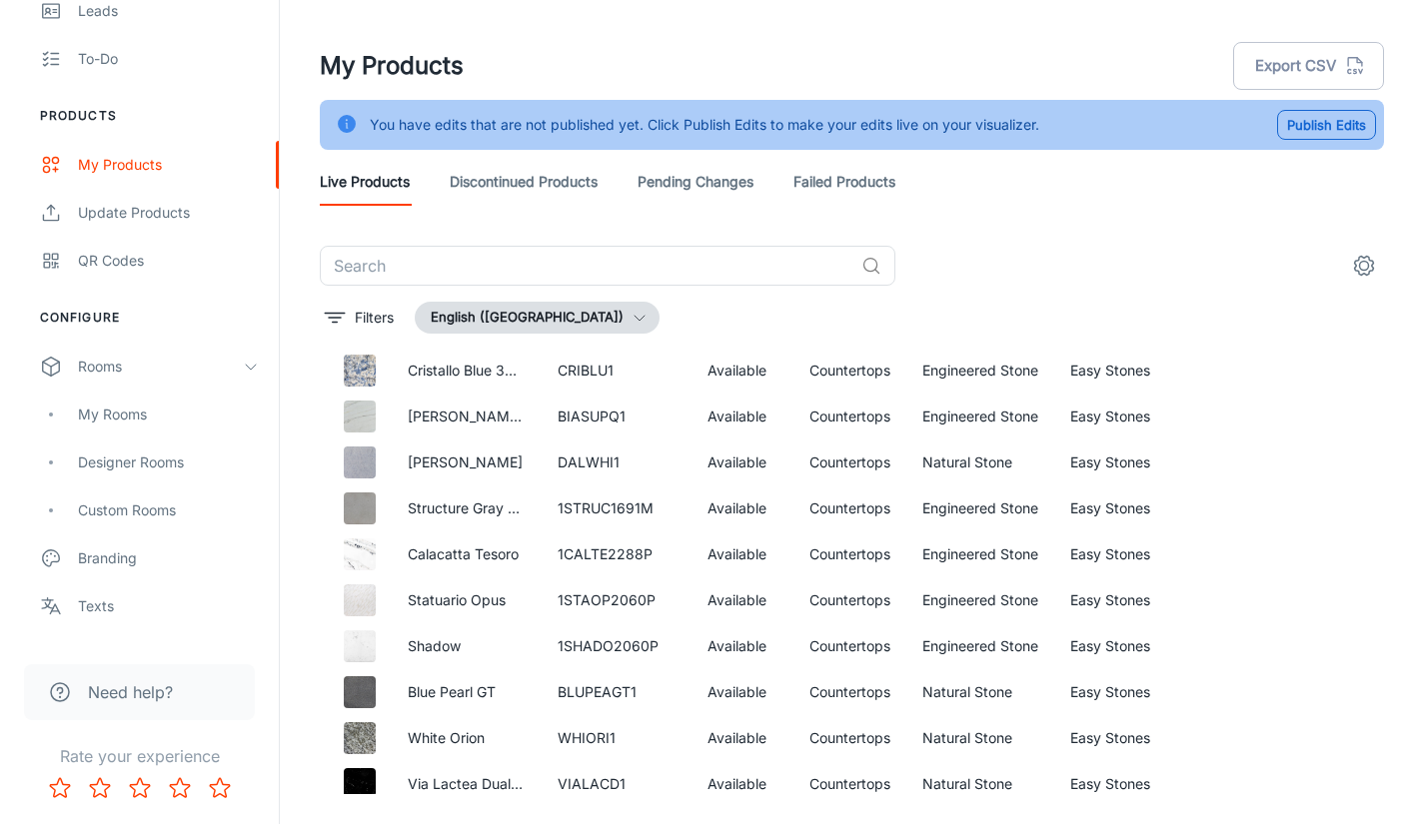
scroll to position [5596, 0]
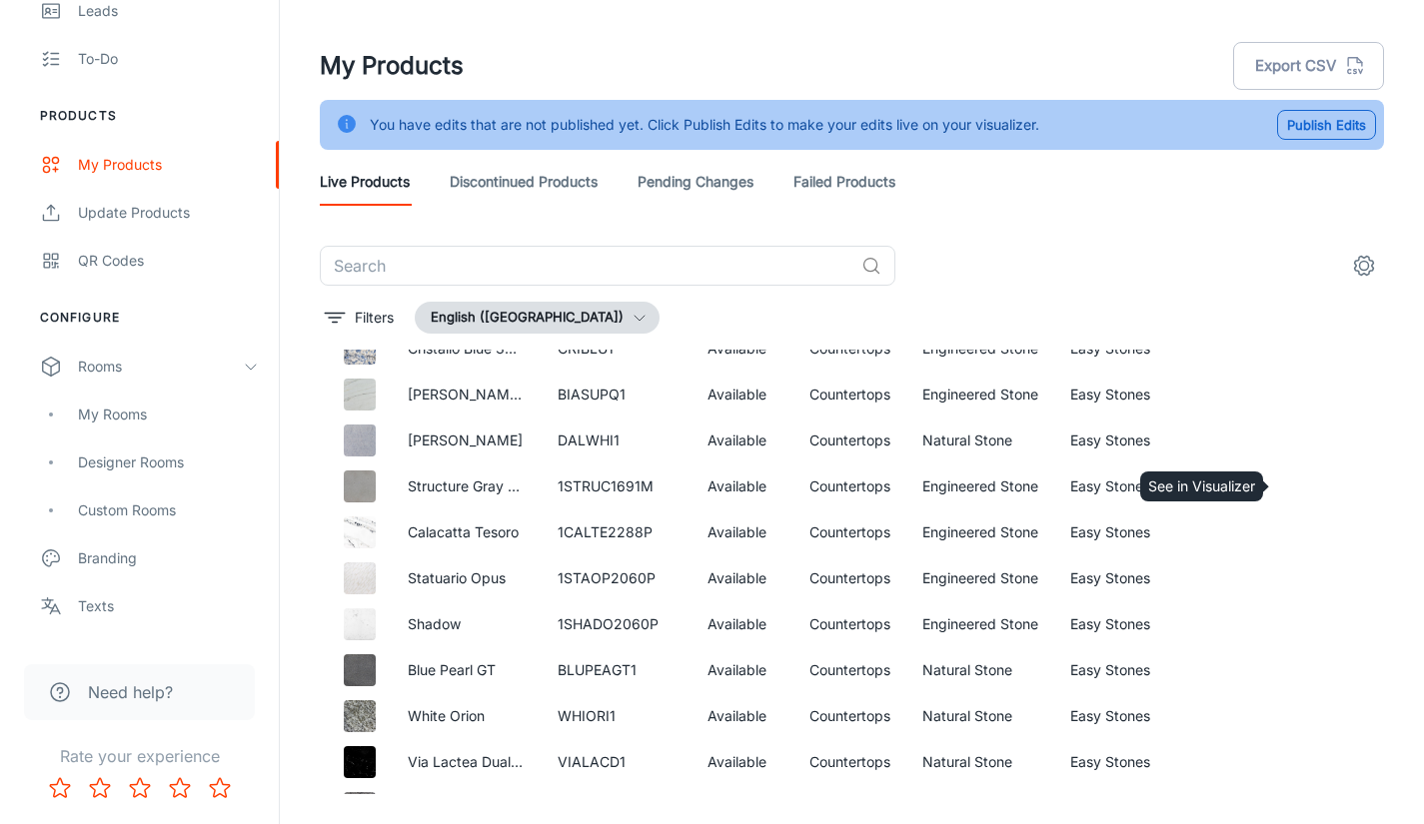
click at [1305, 490] on circle "See in Visualizer" at bounding box center [1309, 487] width 8 height 8
click at [1302, 525] on icon "See in Visualizer" at bounding box center [1309, 533] width 24 height 24
click at [876, 34] on header "My Products Export CSV You have edits that are not published yet. Click Publish…" at bounding box center [852, 123] width 1112 height 246
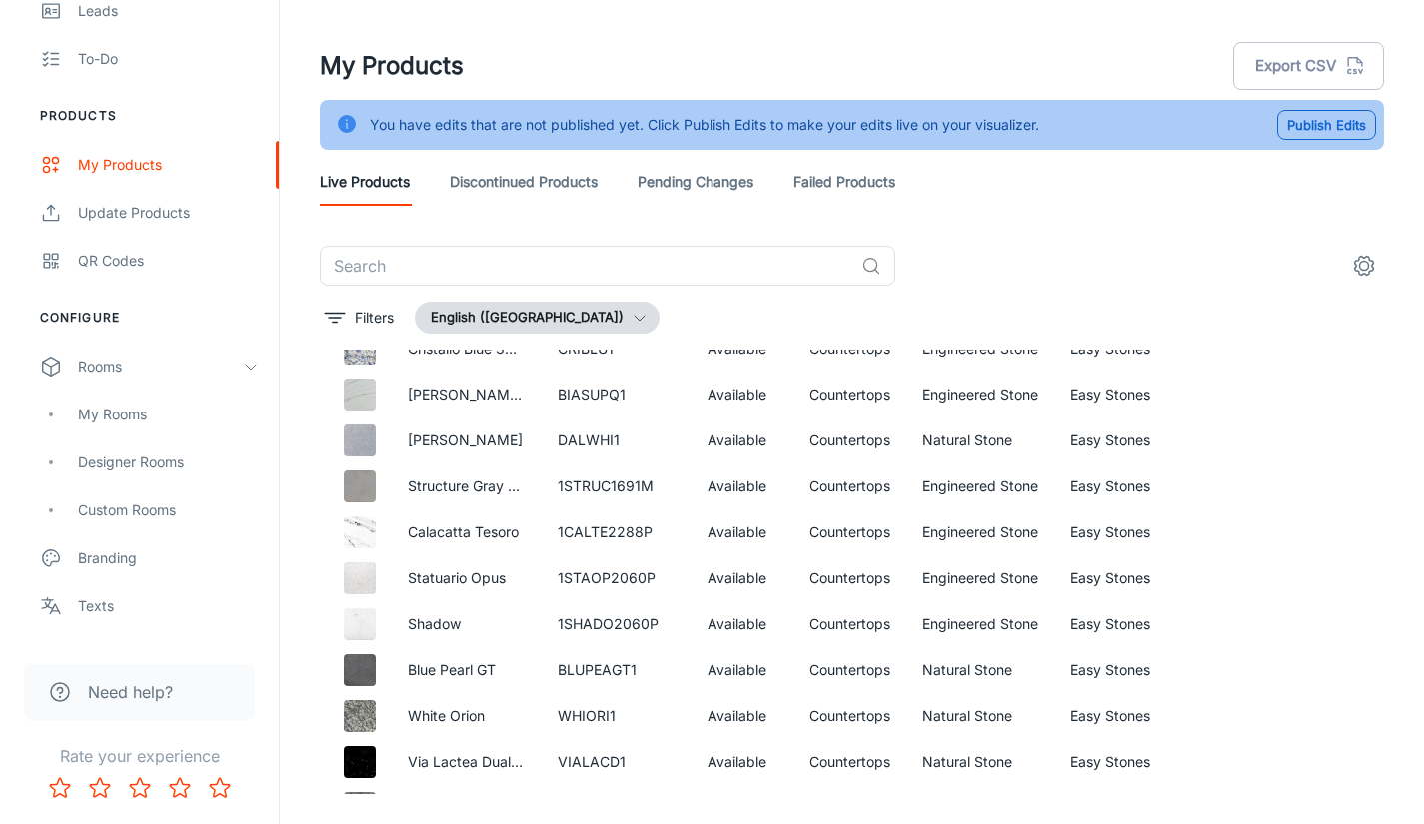
click at [876, 34] on header "My Products Export CSV You have edits that are not published yet. Click Publish…" at bounding box center [852, 123] width 1112 height 246
click at [1014, 127] on div "You have edits that are not published yet. Click Publish Edits to make your edi…" at bounding box center [705, 125] width 670 height 38
click at [979, 71] on div "My Products Export CSV" at bounding box center [852, 66] width 1064 height 52
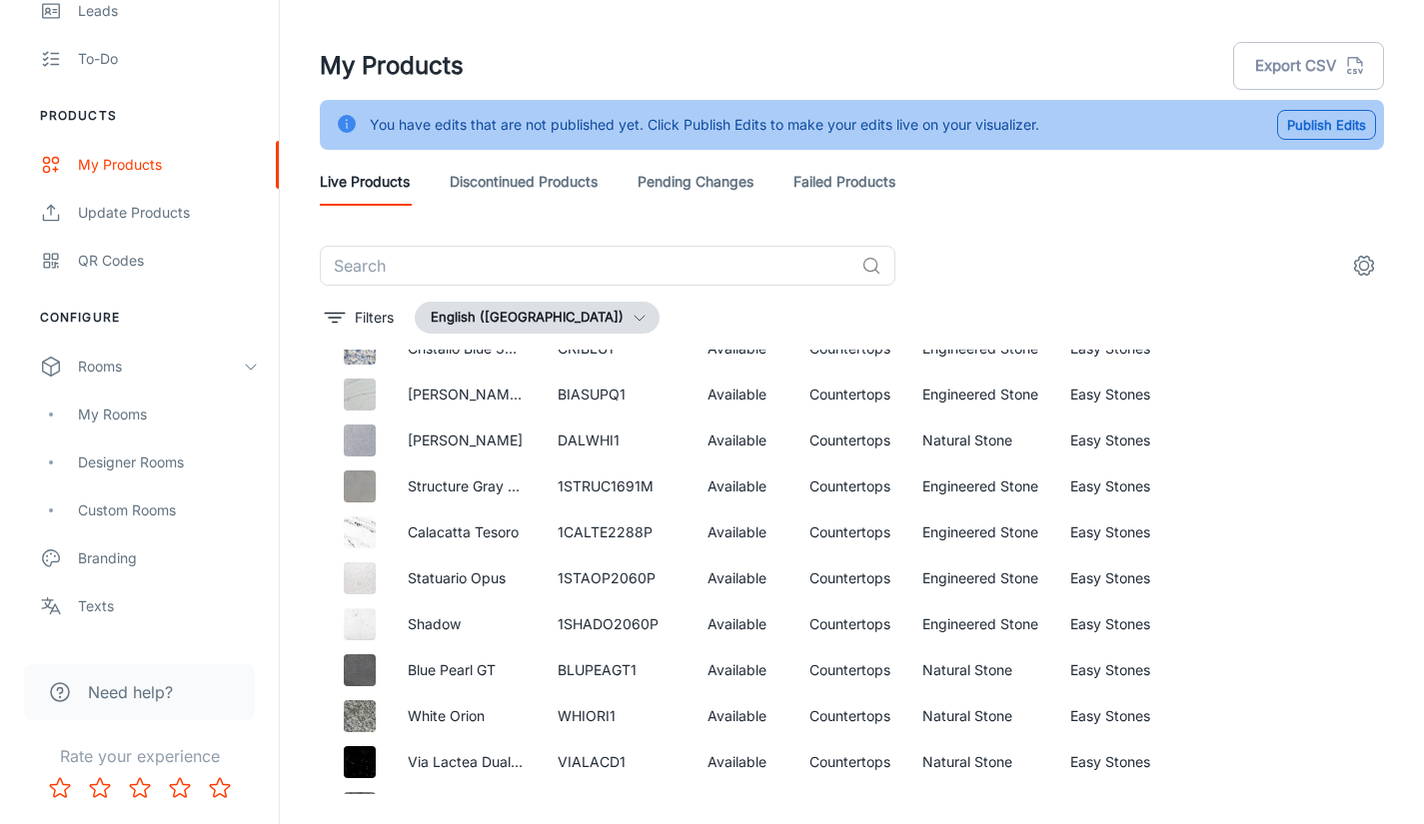
click at [623, 30] on header "My Products Export CSV You have edits that are not published yet. Click Publish…" at bounding box center [852, 123] width 1112 height 246
click at [1299, 572] on icon "See in Visualizer" at bounding box center [1309, 579] width 21 height 14
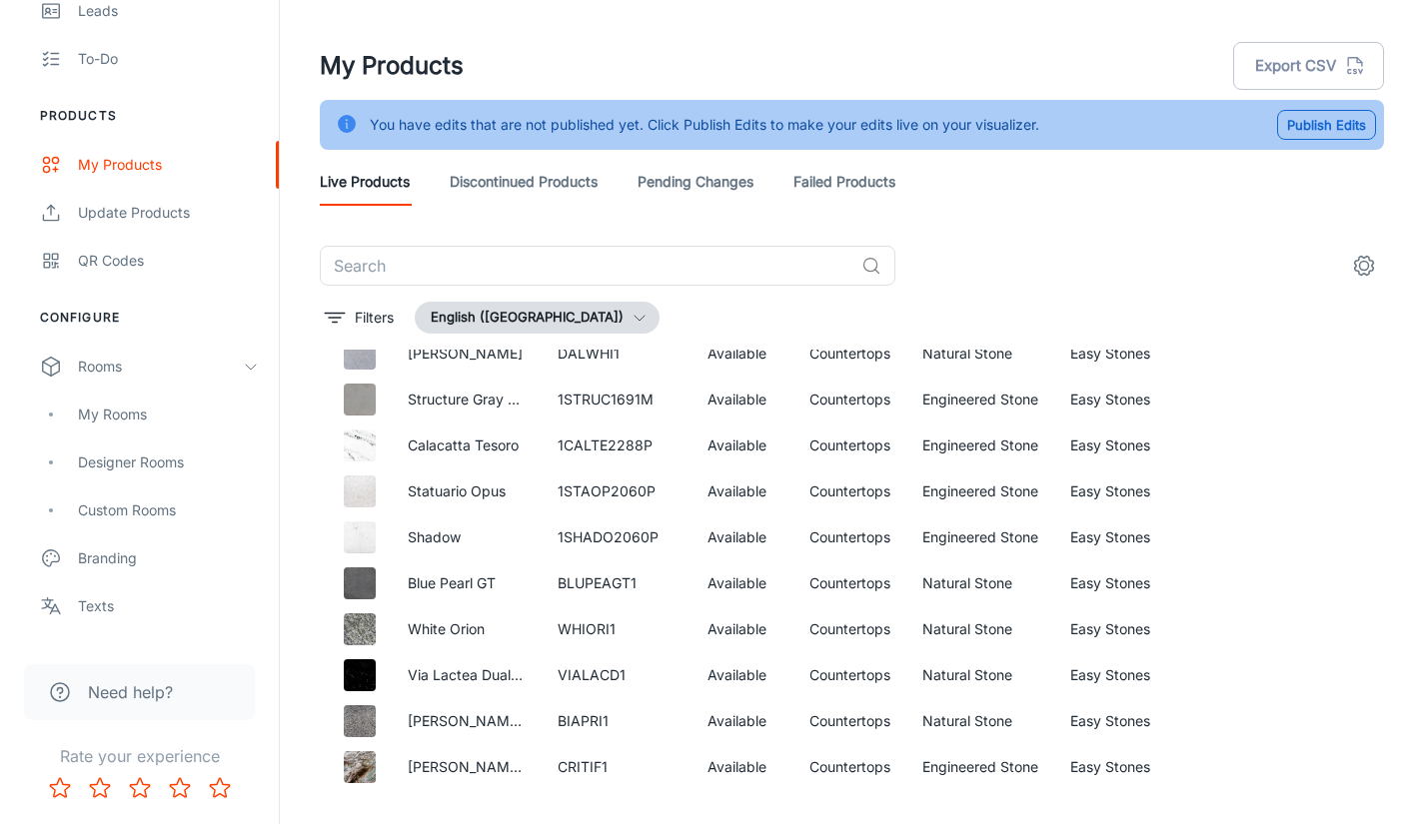
scroll to position [5696, 0]
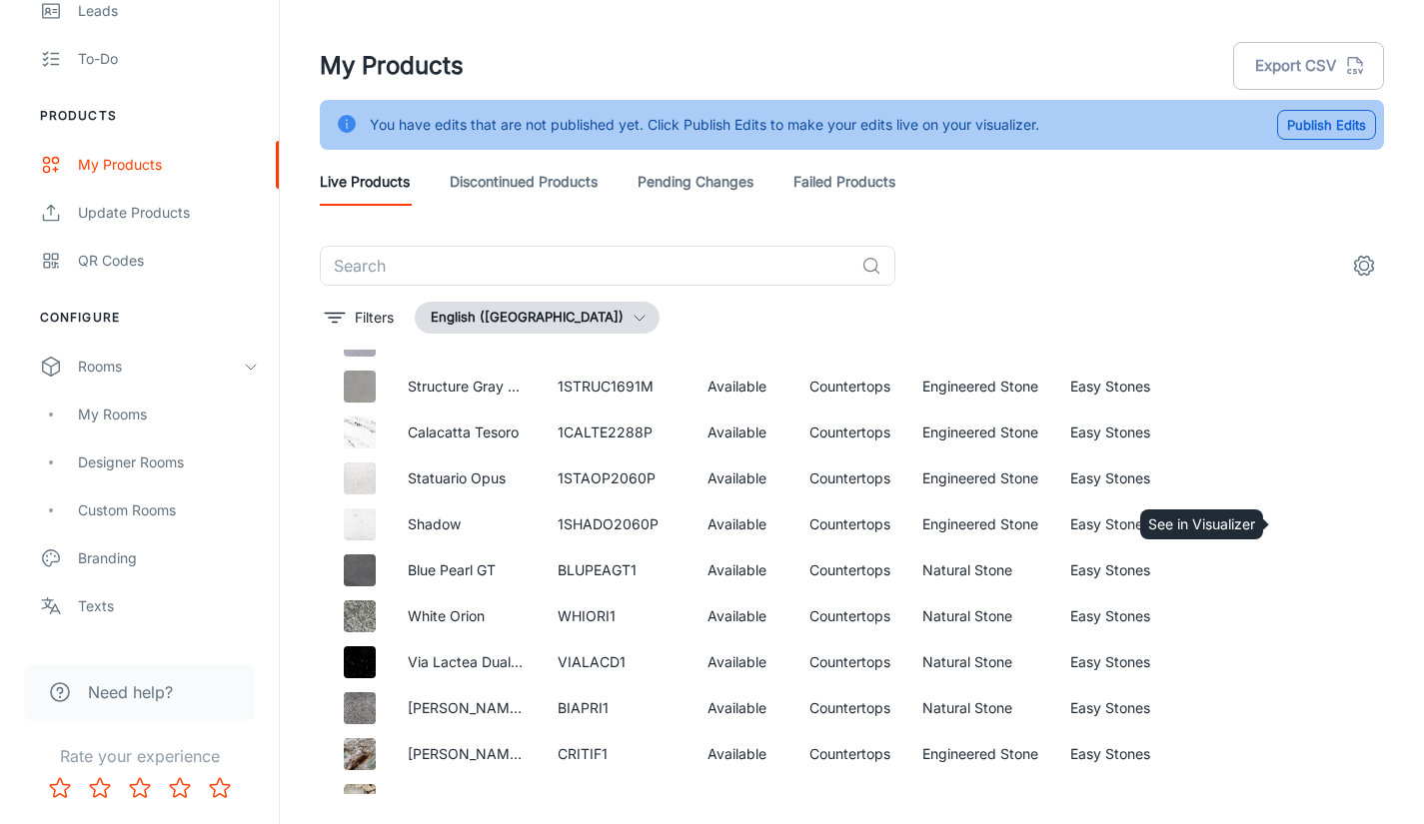
click at [1303, 521] on icon "See in Visualizer" at bounding box center [1309, 525] width 24 height 24
